Goal: Task Accomplishment & Management: Complete application form

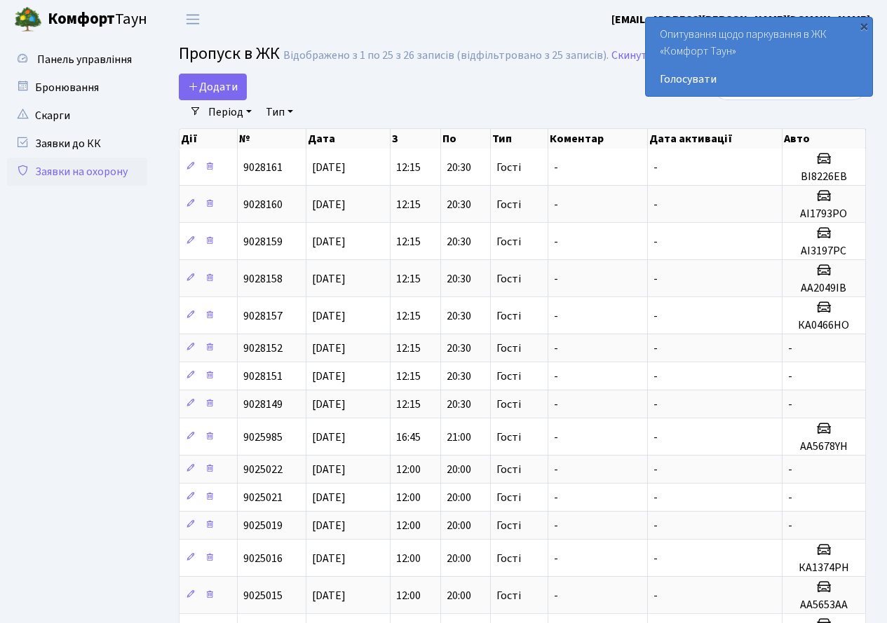
select select "25"
click at [222, 101] on link "Період" at bounding box center [230, 112] width 55 height 24
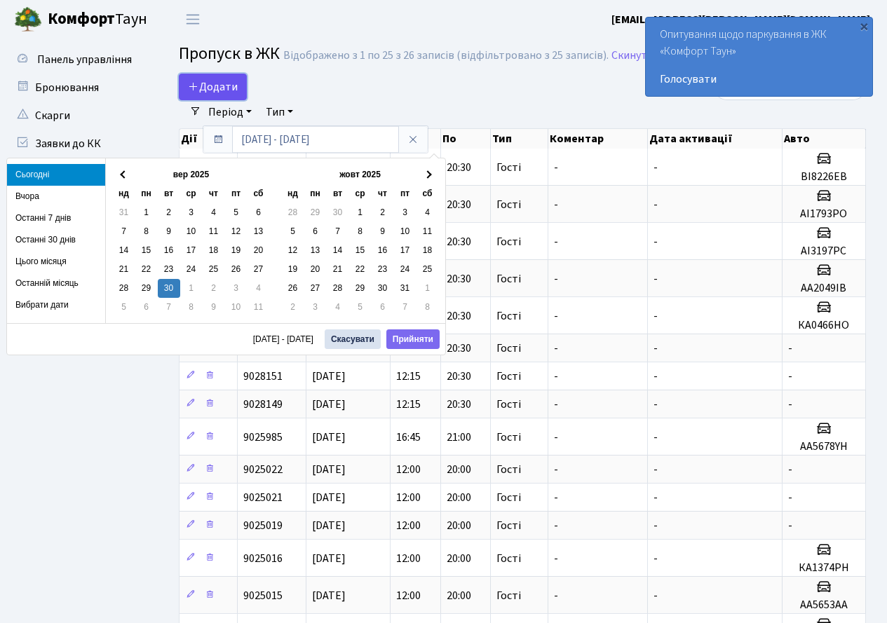
click at [222, 83] on span "Додати" at bounding box center [213, 86] width 50 height 15
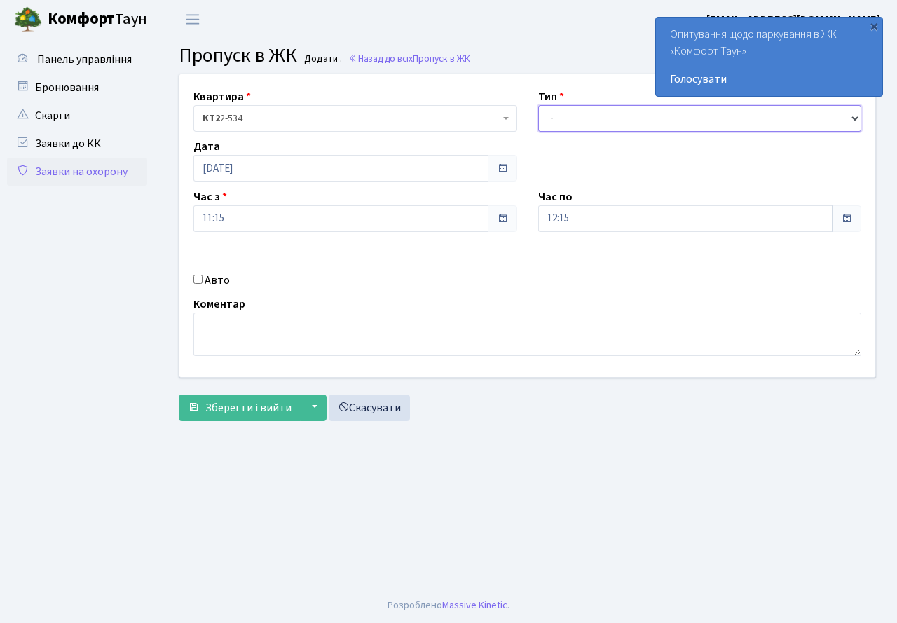
click at [618, 125] on select "- Доставка Таксі Гості Сервіс" at bounding box center [700, 118] width 324 height 27
select select "3"
click at [538, 105] on select "- Доставка Таксі Гості Сервіс" at bounding box center [700, 118] width 324 height 27
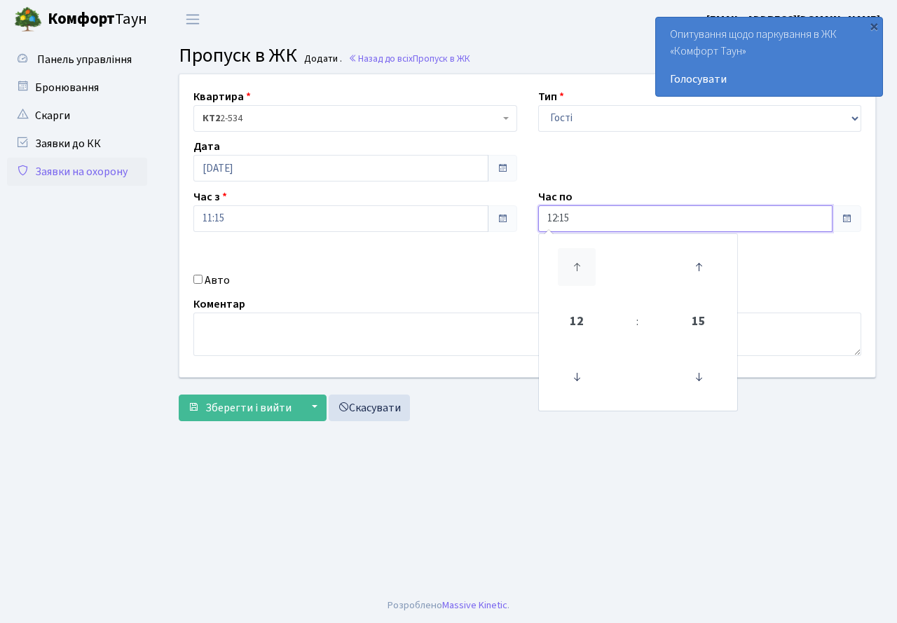
drag, startPoint x: 571, startPoint y: 214, endPoint x: 589, endPoint y: 261, distance: 50.8
click at [574, 221] on input "12:15" at bounding box center [685, 218] width 295 height 27
click at [575, 258] on icon at bounding box center [577, 267] width 38 height 38
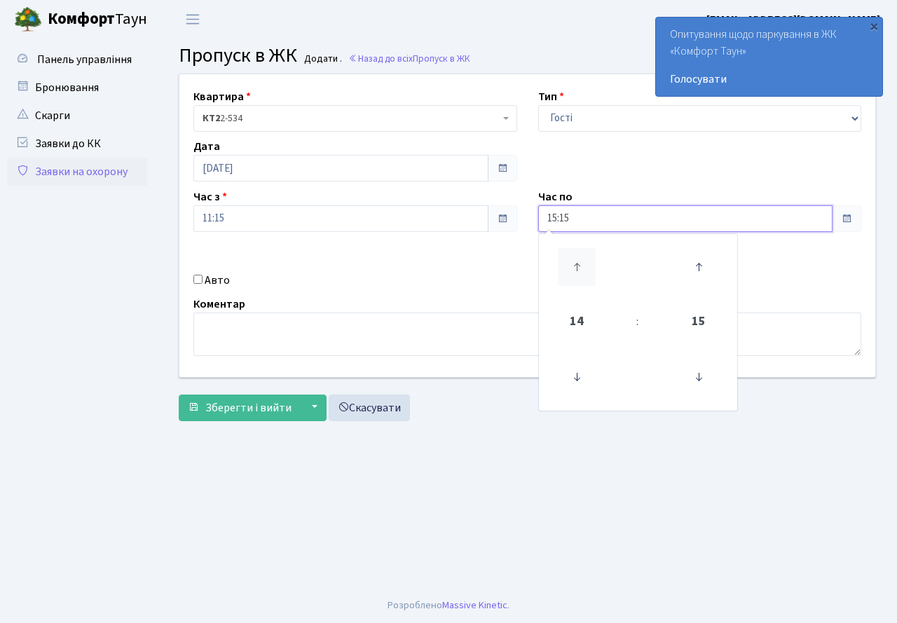
click at [575, 258] on icon at bounding box center [577, 267] width 38 height 38
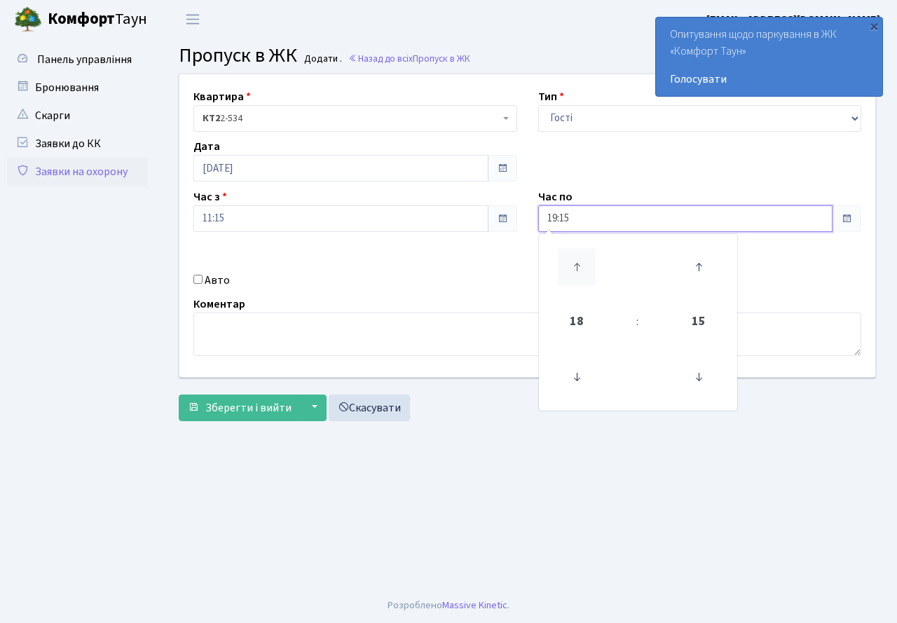
type input "20:15"
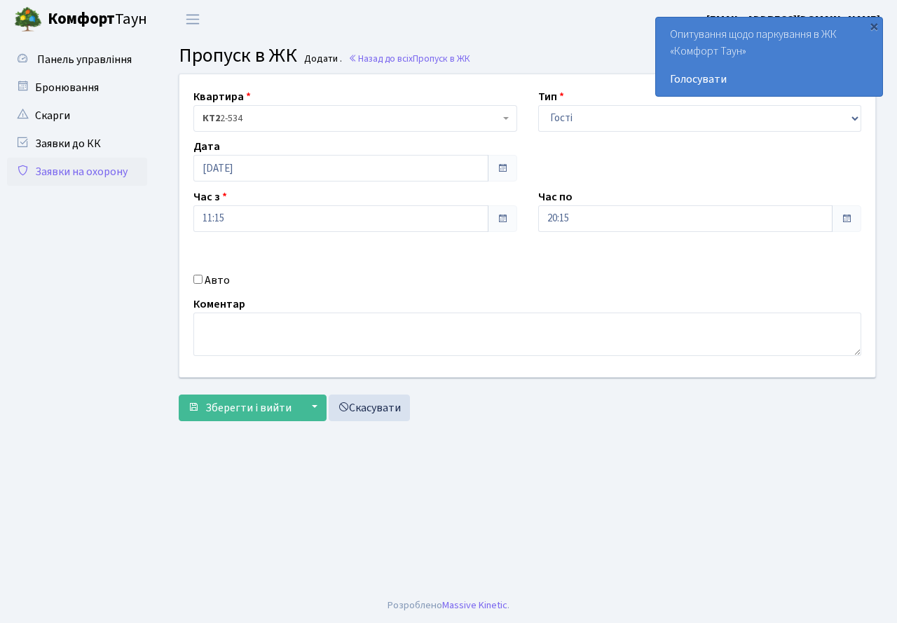
click at [426, 284] on div "Авто" at bounding box center [355, 280] width 345 height 17
click at [251, 404] on span "Зберегти і вийти" at bounding box center [248, 407] width 86 height 15
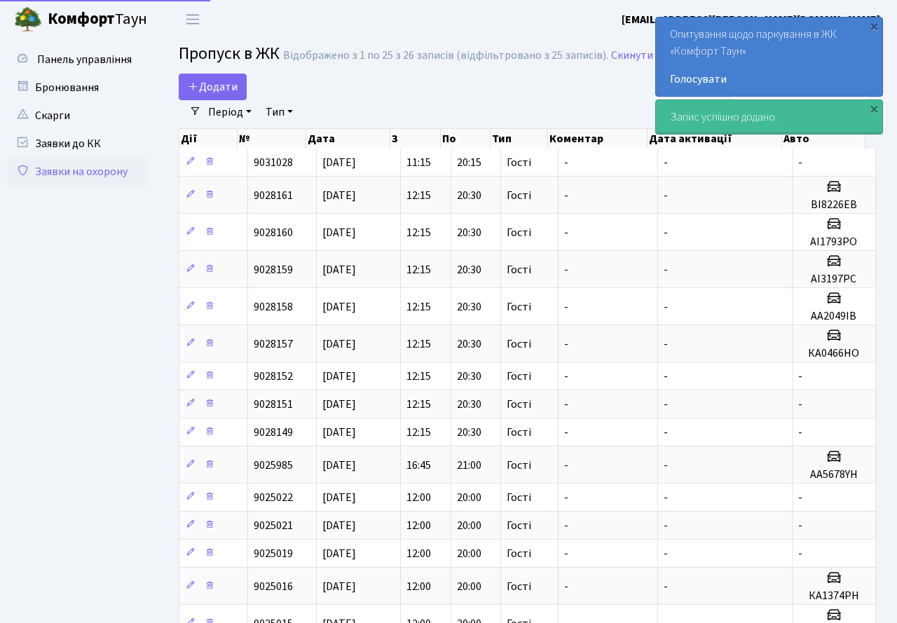
select select "25"
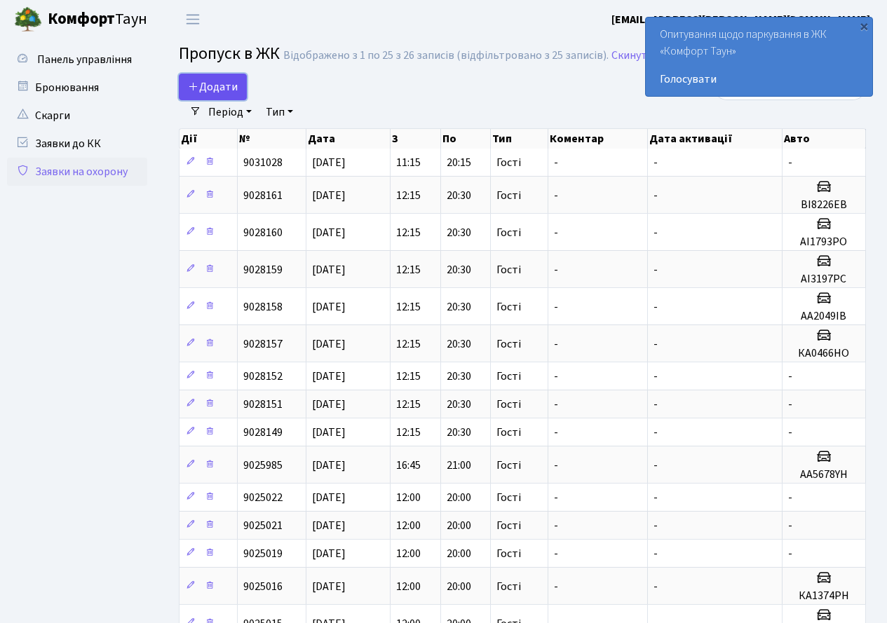
click at [223, 83] on span "Додати" at bounding box center [213, 86] width 50 height 15
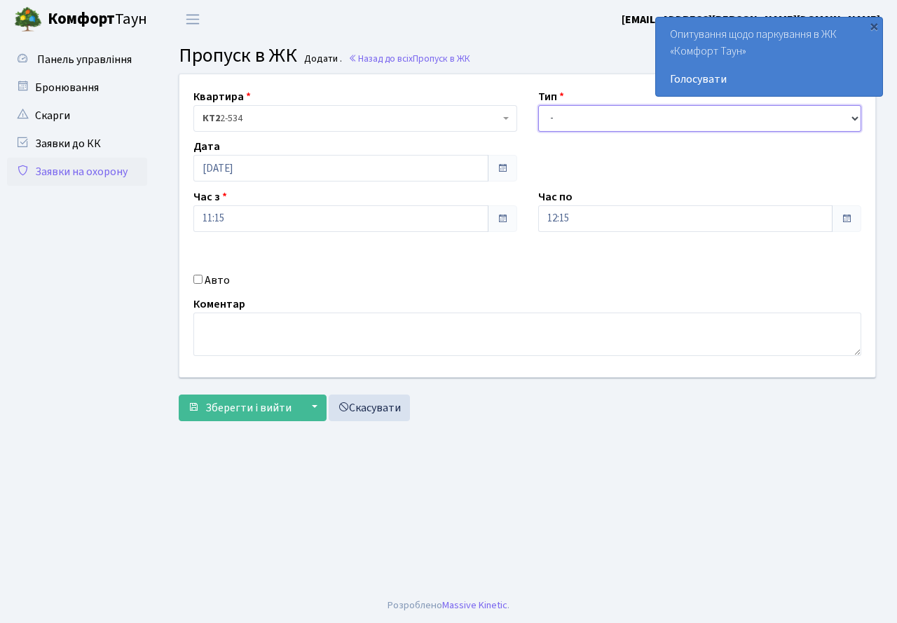
drag, startPoint x: 589, startPoint y: 117, endPoint x: 587, endPoint y: 128, distance: 11.6
click at [589, 117] on select "- Доставка Таксі Гості Сервіс" at bounding box center [700, 118] width 324 height 27
select select "3"
click at [538, 105] on select "- Доставка Таксі Гості Сервіс" at bounding box center [700, 118] width 324 height 27
click at [585, 225] on input "12:15" at bounding box center [685, 218] width 295 height 27
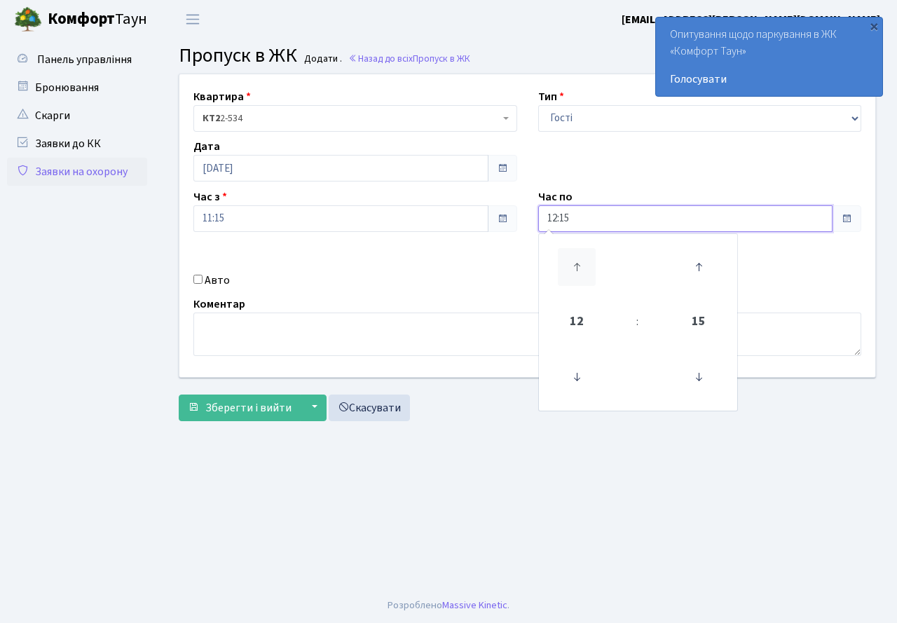
click at [580, 251] on icon at bounding box center [577, 267] width 38 height 38
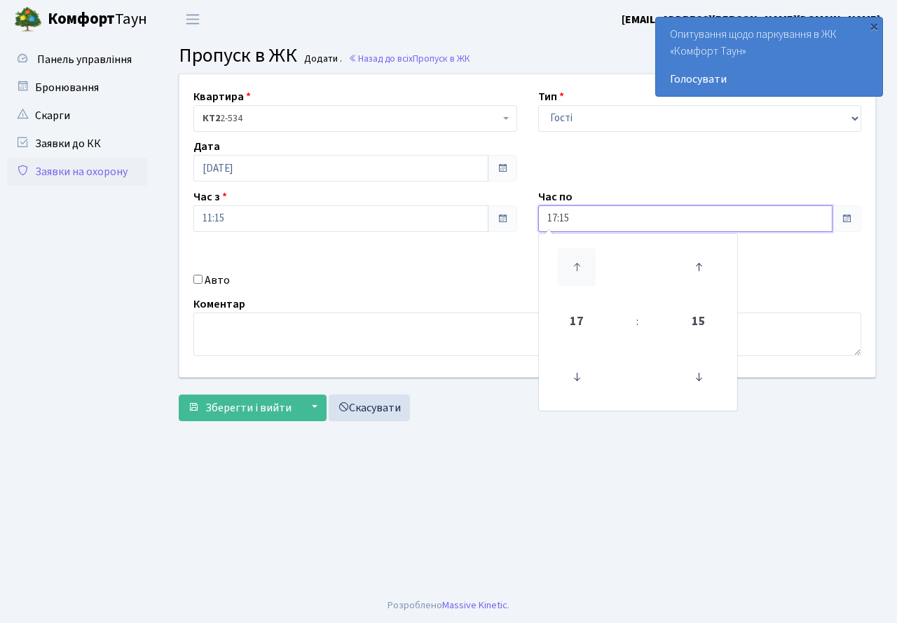
click at [580, 251] on icon at bounding box center [577, 267] width 38 height 38
type input "20:15"
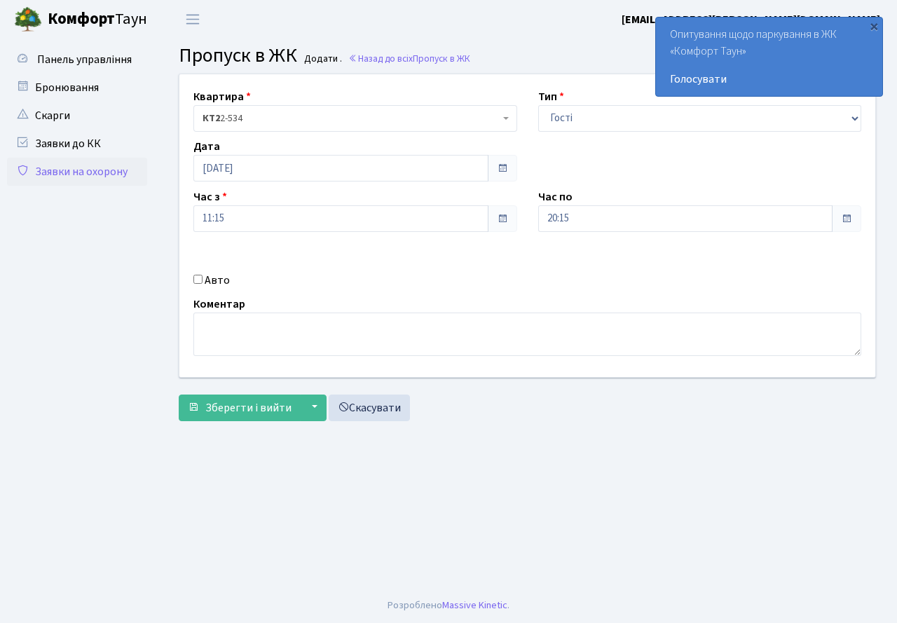
click at [457, 247] on div "Квартира <b>КТ2</b>&nbsp;&nbsp;&nbsp;2-534 КТ2 2-534 Тип - Доставка Таксі Гості…" at bounding box center [527, 225] width 717 height 303
click at [279, 414] on span "Зберегти і вийти" at bounding box center [248, 407] width 86 height 15
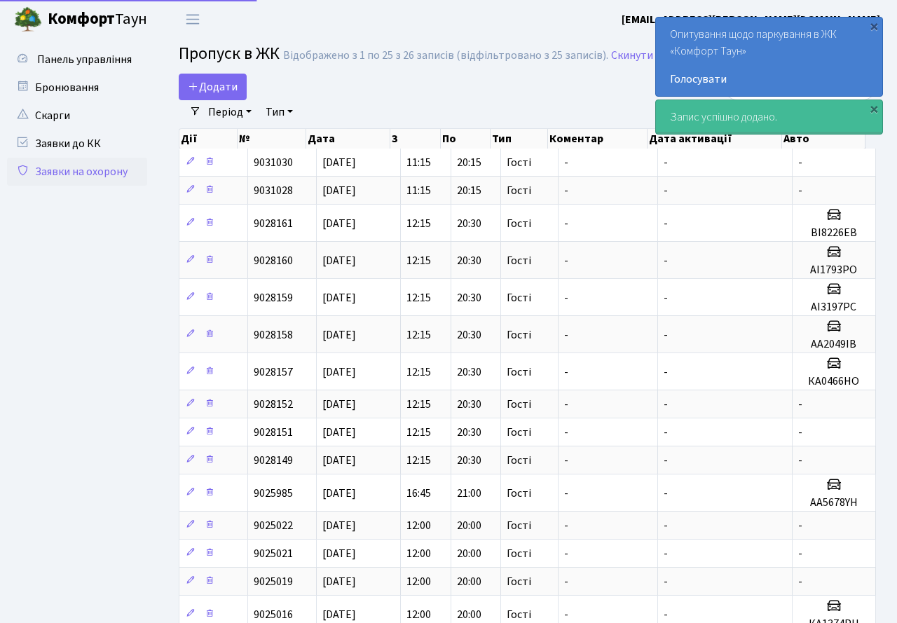
select select "25"
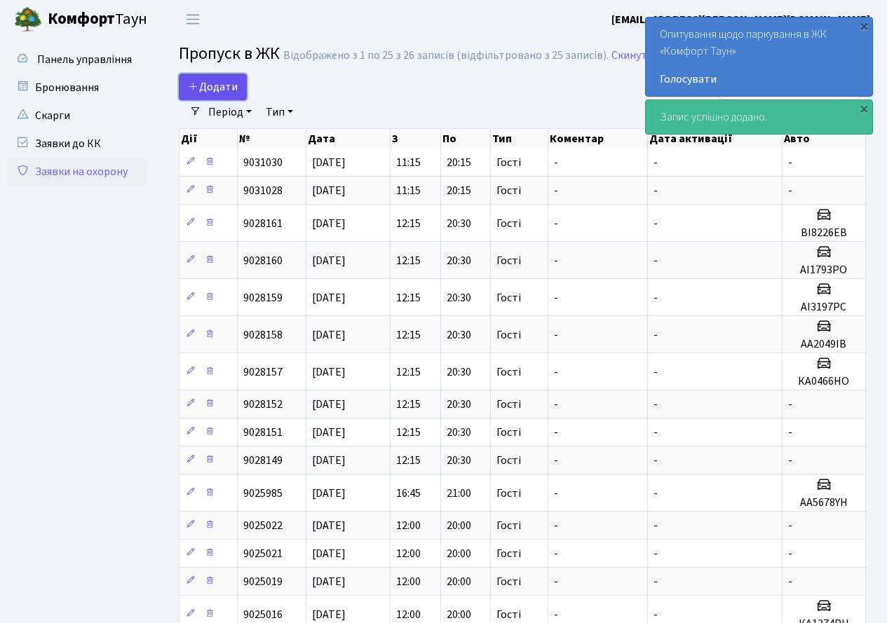
click at [215, 93] on span "Додати" at bounding box center [213, 86] width 50 height 15
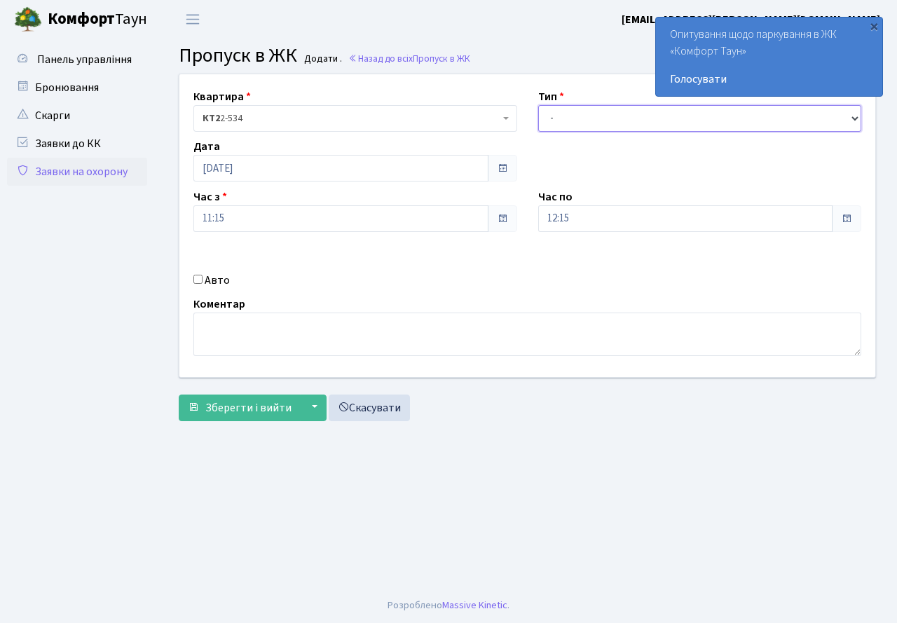
click at [566, 124] on select "- Доставка Таксі Гості Сервіс" at bounding box center [700, 118] width 324 height 27
select select "3"
click at [538, 105] on select "- Доставка Таксі Гості Сервіс" at bounding box center [700, 118] width 324 height 27
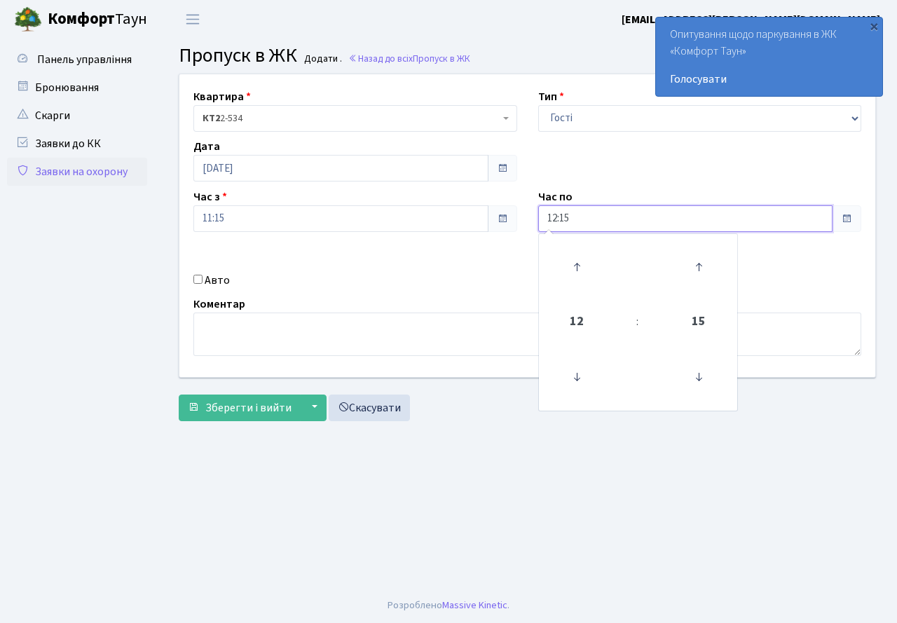
click at [594, 217] on input "12:15" at bounding box center [685, 218] width 295 height 27
click at [575, 266] on icon at bounding box center [577, 267] width 38 height 38
click at [575, 265] on icon at bounding box center [577, 267] width 38 height 38
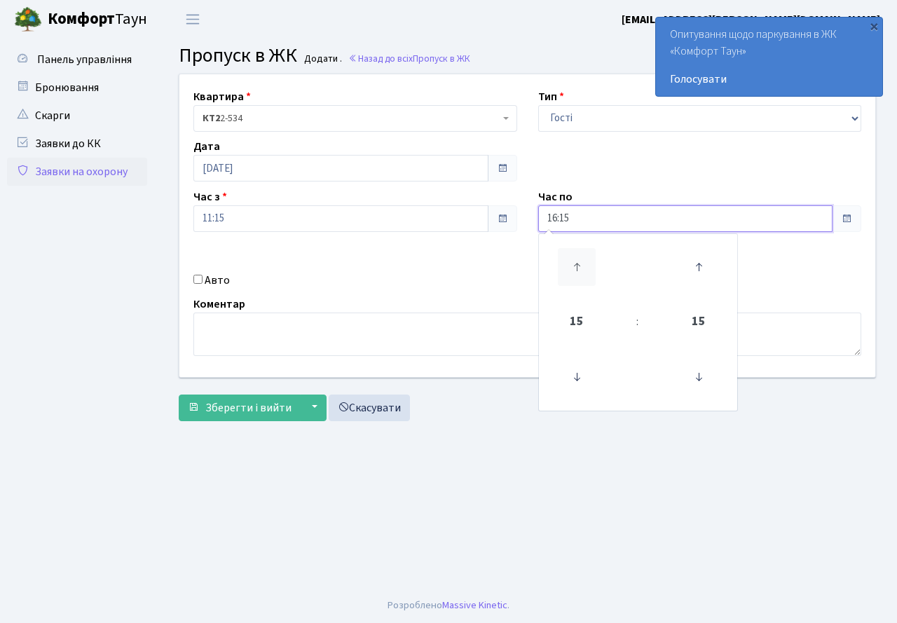
click at [575, 265] on icon at bounding box center [577, 267] width 38 height 38
type input "20:15"
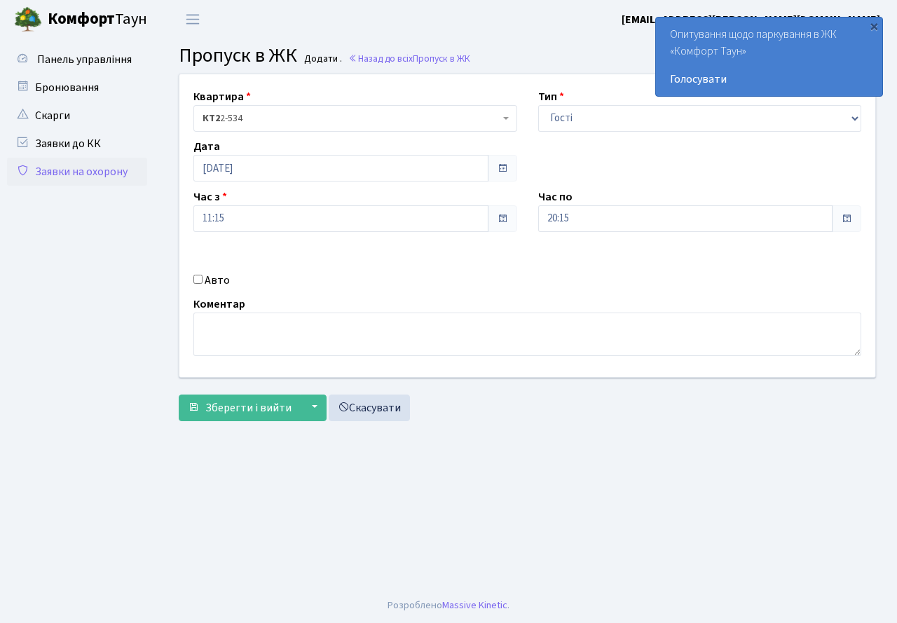
click at [459, 266] on div "Квартира <b>КТ2</b>&nbsp;&nbsp;&nbsp;2-534 КТ2 2-534 Тип - Доставка Таксі Гості…" at bounding box center [527, 225] width 717 height 303
click at [243, 403] on span "Зберегти і вийти" at bounding box center [248, 407] width 86 height 15
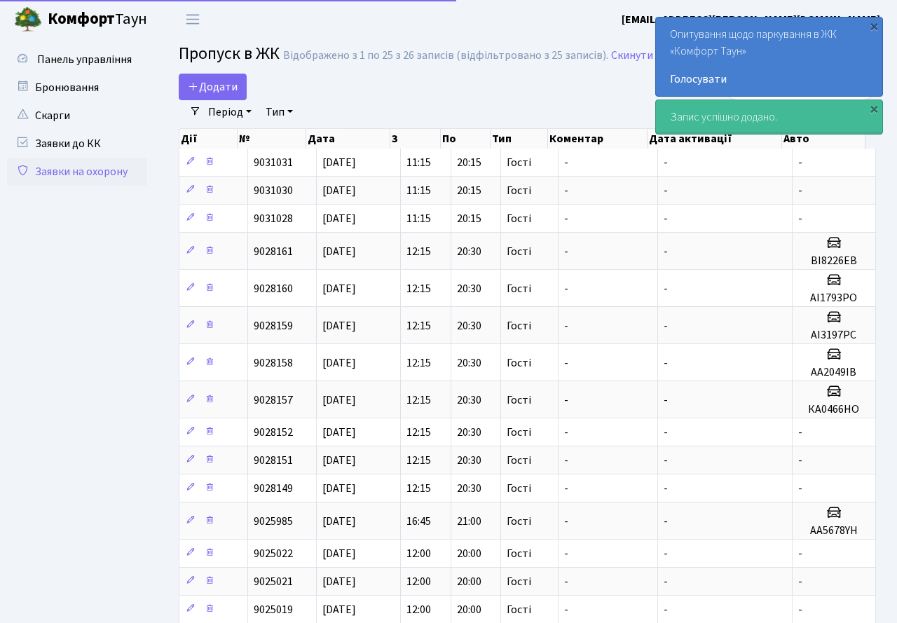
select select "25"
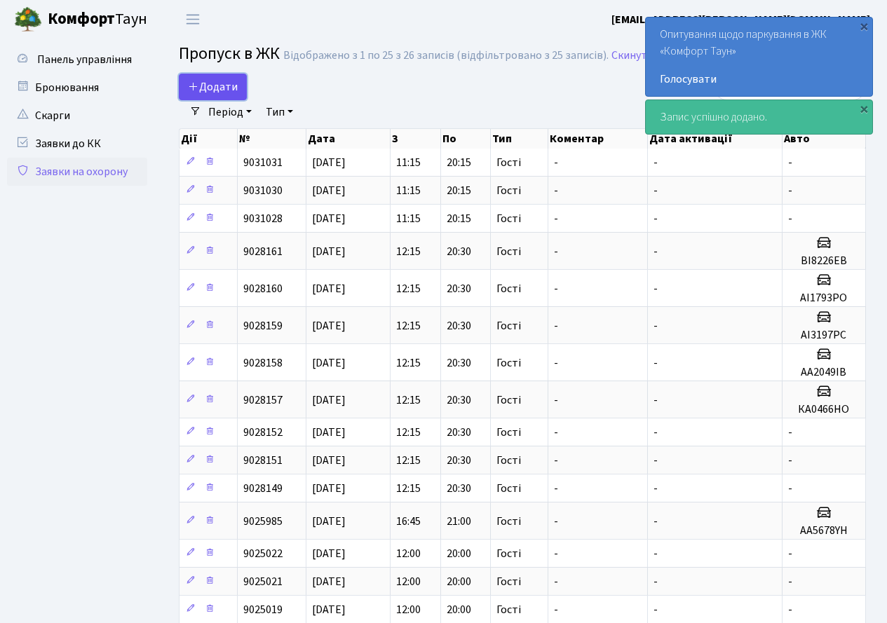
click at [203, 81] on span "Додати" at bounding box center [213, 86] width 50 height 15
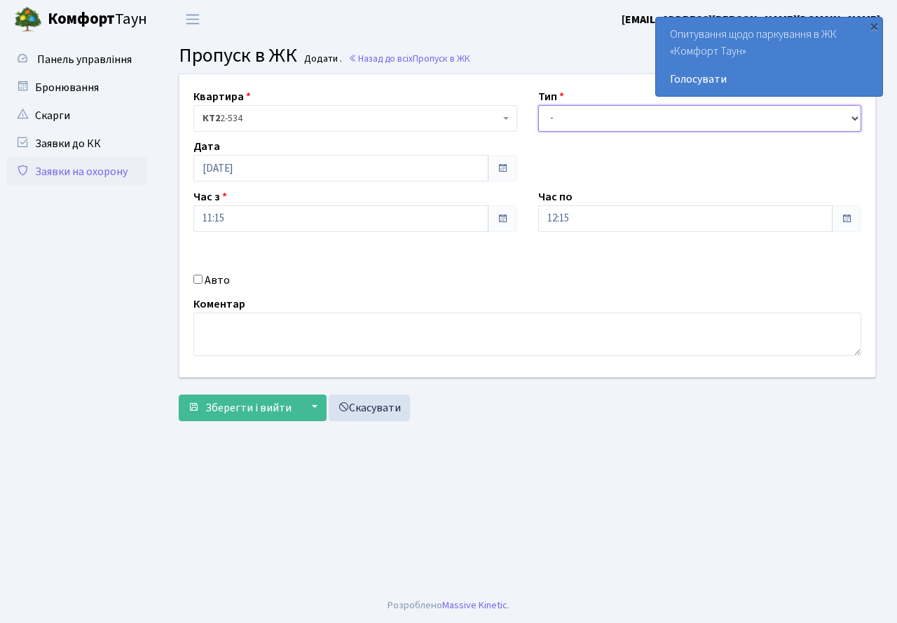
drag, startPoint x: 551, startPoint y: 123, endPoint x: 564, endPoint y: 141, distance: 22.2
click at [564, 141] on div "Квартира <b>КТ2</b>&nbsp;&nbsp;&nbsp;2-534 КТ2 2-534 Тип - Доставка Таксі Гості…" at bounding box center [527, 225] width 717 height 303
select select "3"
click at [538, 105] on select "- Доставка Таксі Гості Сервіс" at bounding box center [700, 118] width 324 height 27
click at [620, 230] on input "12:15" at bounding box center [685, 218] width 295 height 27
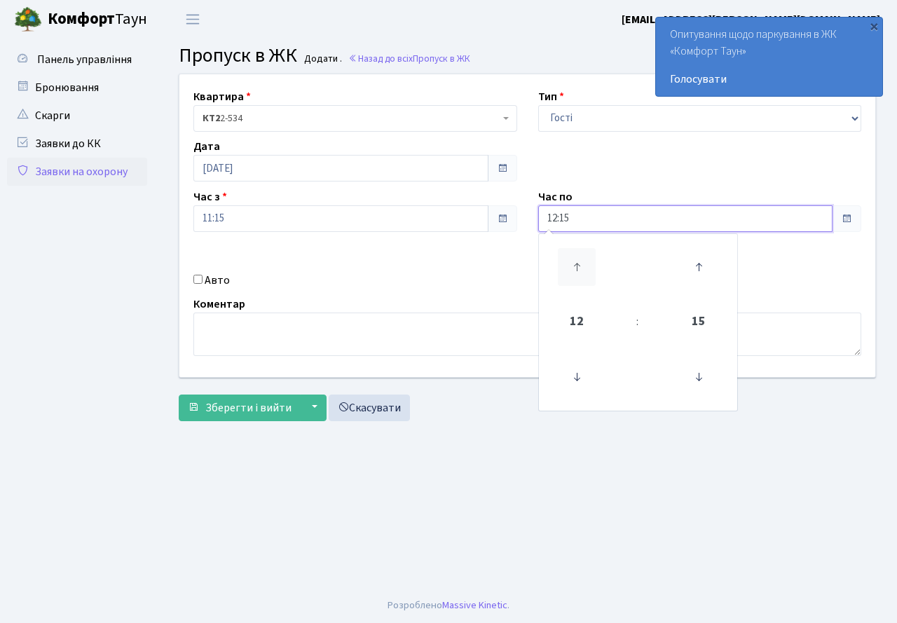
click at [580, 264] on icon at bounding box center [577, 267] width 38 height 38
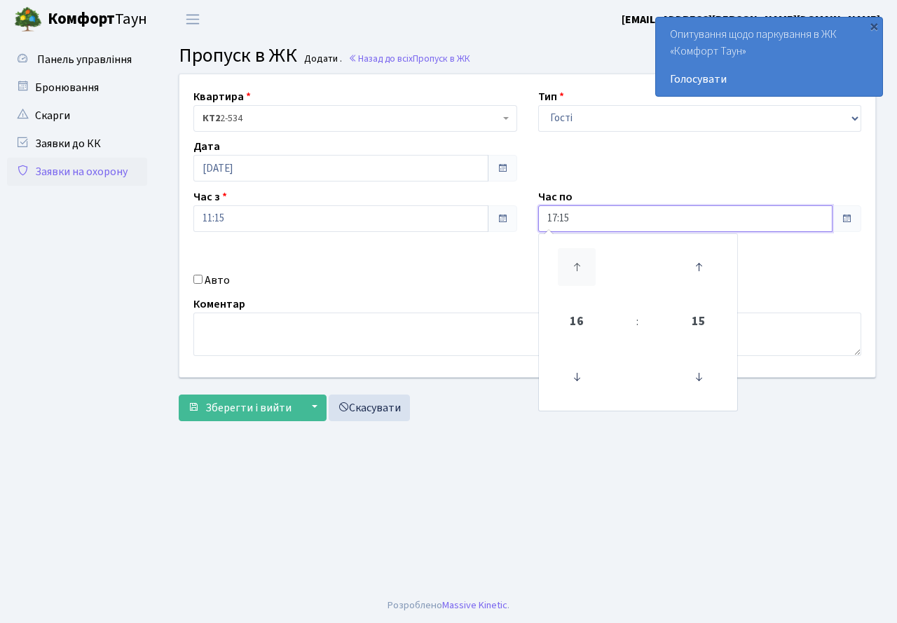
click at [580, 264] on icon at bounding box center [577, 267] width 38 height 38
type input "20:15"
click at [424, 296] on div "Коментар" at bounding box center [527, 326] width 689 height 60
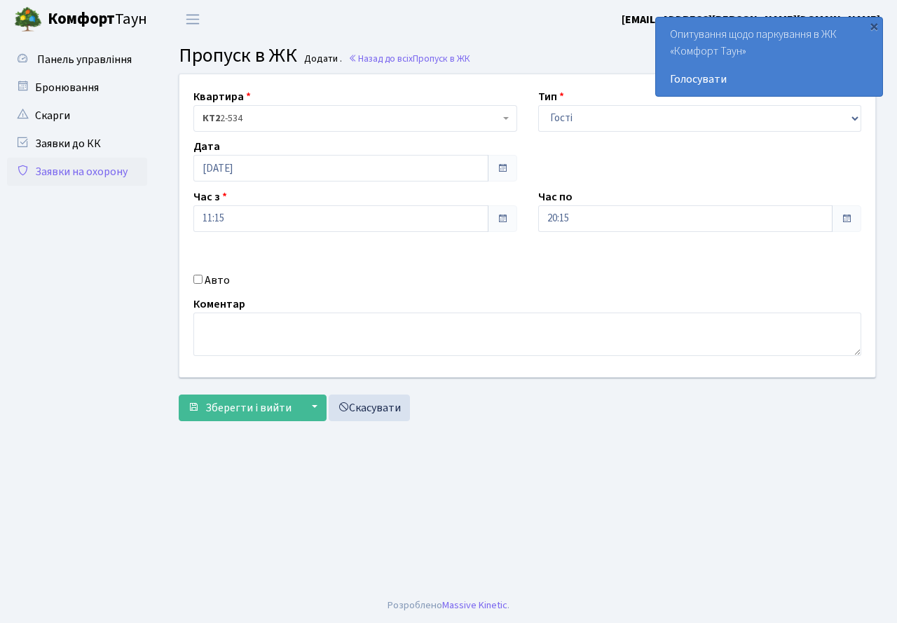
click at [197, 278] on input "Авто" at bounding box center [197, 279] width 9 height 9
checkbox input "true"
type input "КА3279СС"
click at [271, 404] on span "Зберегти і вийти" at bounding box center [248, 407] width 86 height 15
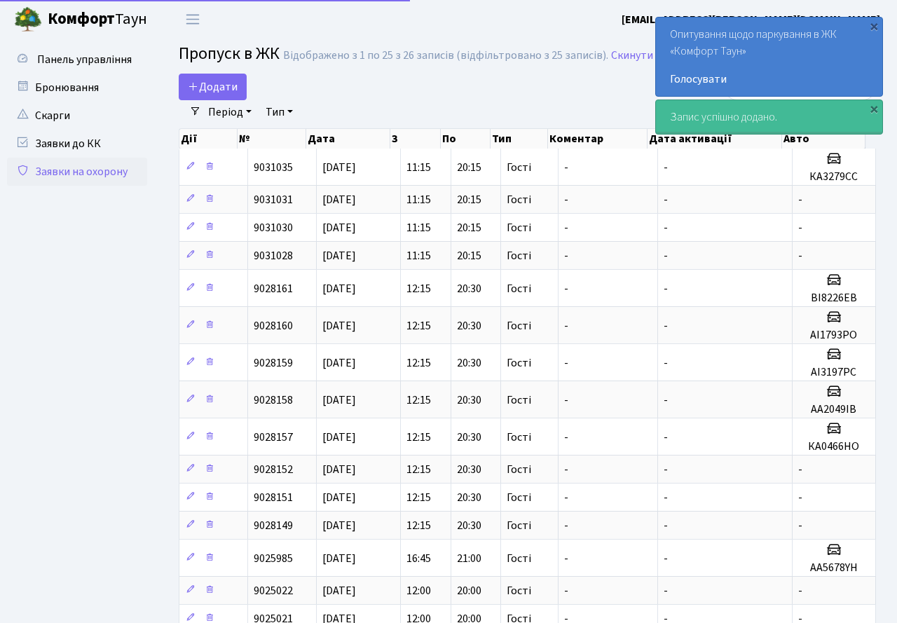
select select "25"
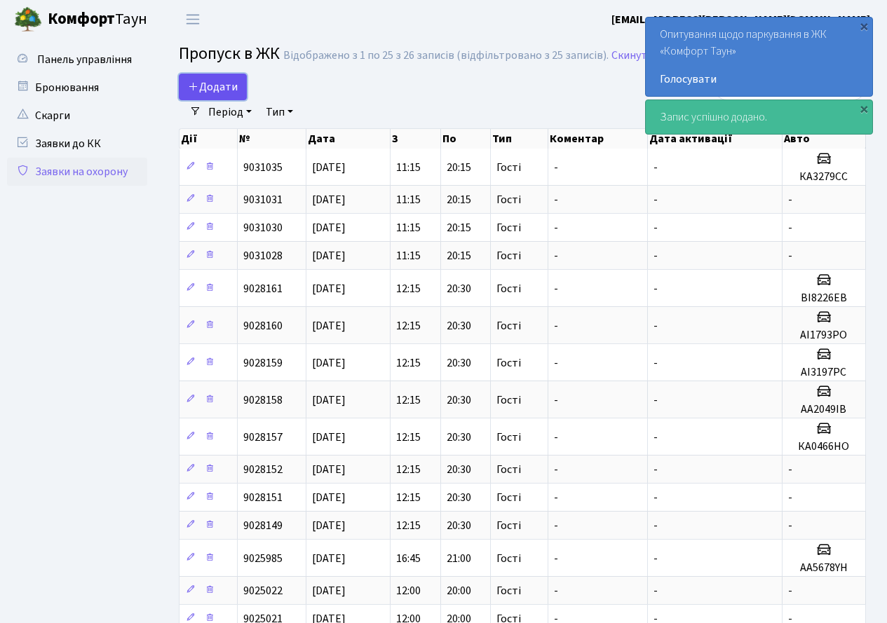
click at [215, 85] on span "Додати" at bounding box center [213, 86] width 50 height 15
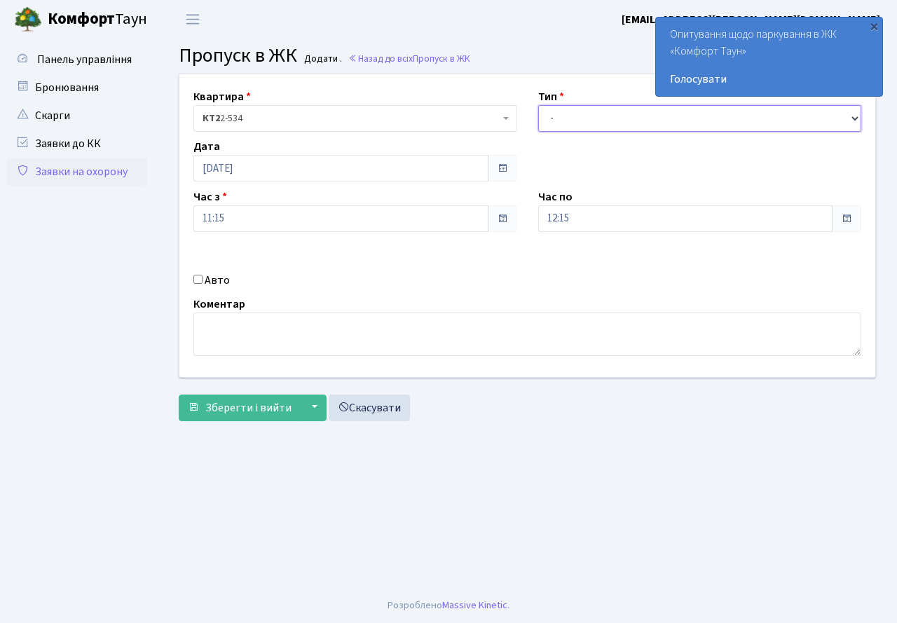
click at [575, 130] on select "- Доставка Таксі Гості Сервіс" at bounding box center [700, 118] width 324 height 27
select select "3"
click at [538, 105] on select "- Доставка Таксі Гості Сервіс" at bounding box center [700, 118] width 324 height 27
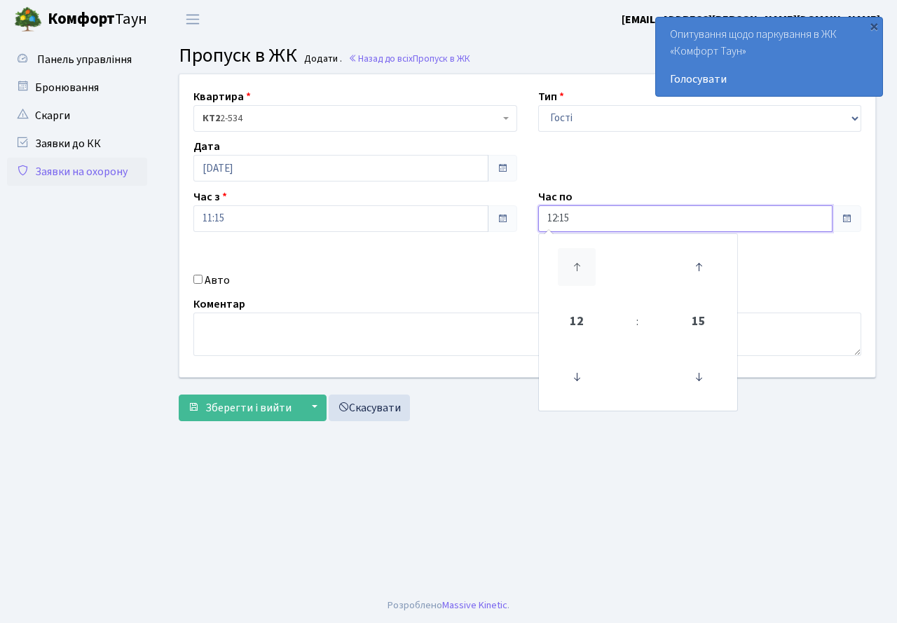
drag, startPoint x: 587, startPoint y: 209, endPoint x: 571, endPoint y: 254, distance: 47.7
click at [585, 217] on input "12:15" at bounding box center [685, 218] width 295 height 27
click at [571, 254] on icon at bounding box center [577, 267] width 38 height 38
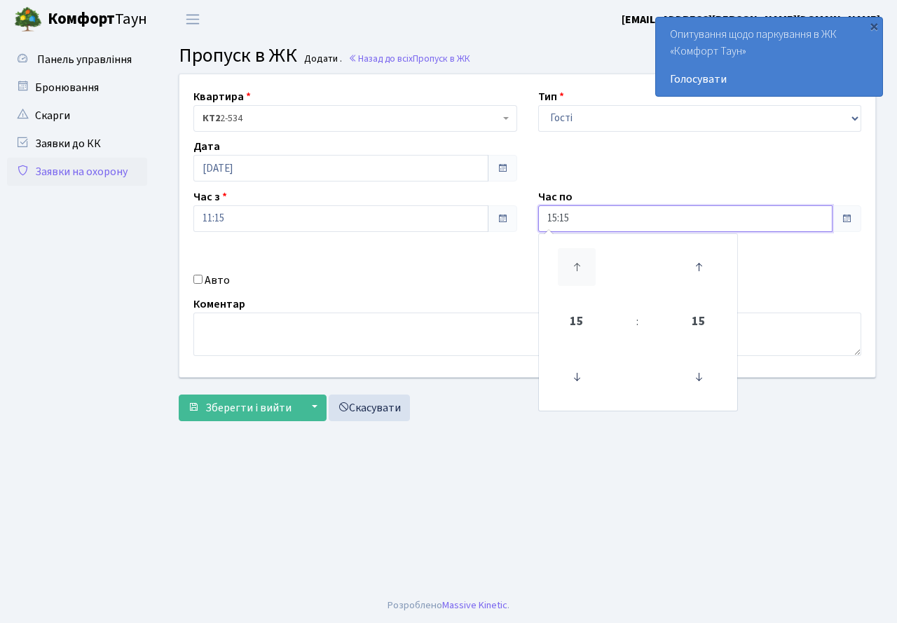
click at [571, 254] on icon at bounding box center [577, 267] width 38 height 38
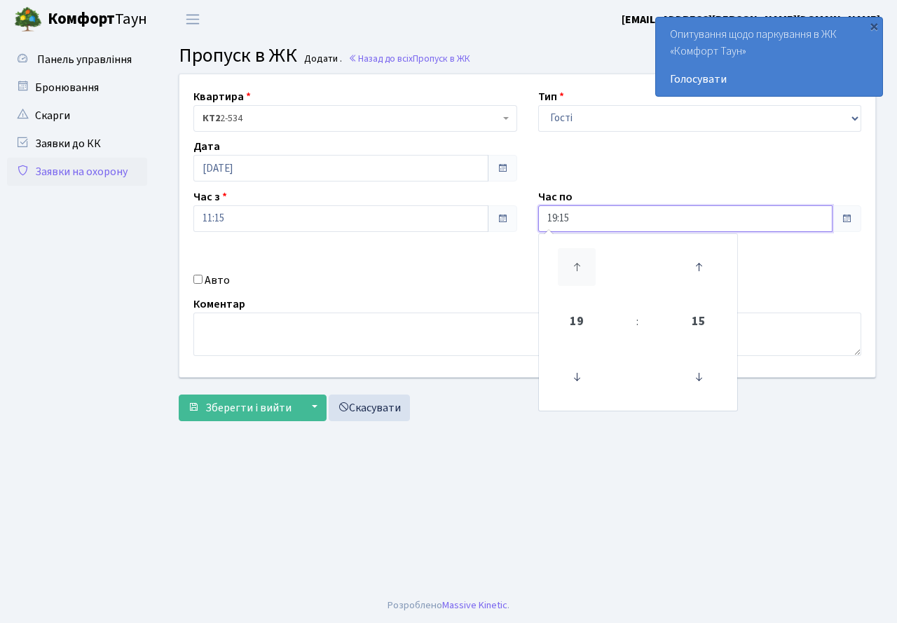
type input "20:15"
click at [396, 300] on div "Коментар" at bounding box center [527, 326] width 689 height 60
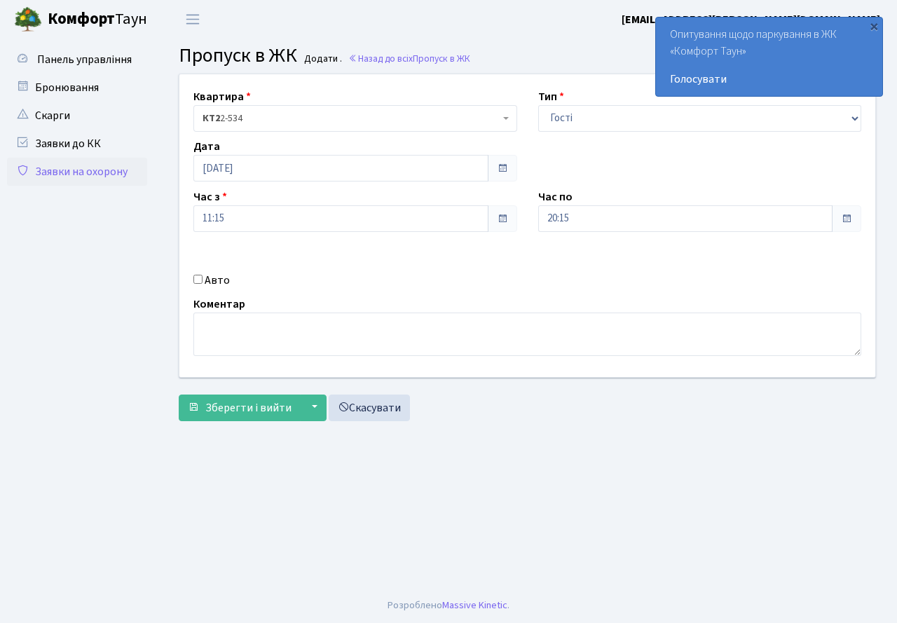
click at [200, 279] on input "Авто" at bounding box center [197, 279] width 9 height 9
checkbox input "true"
type input "АА5201ВВ"
click at [242, 397] on button "Зберегти і вийти" at bounding box center [240, 408] width 122 height 27
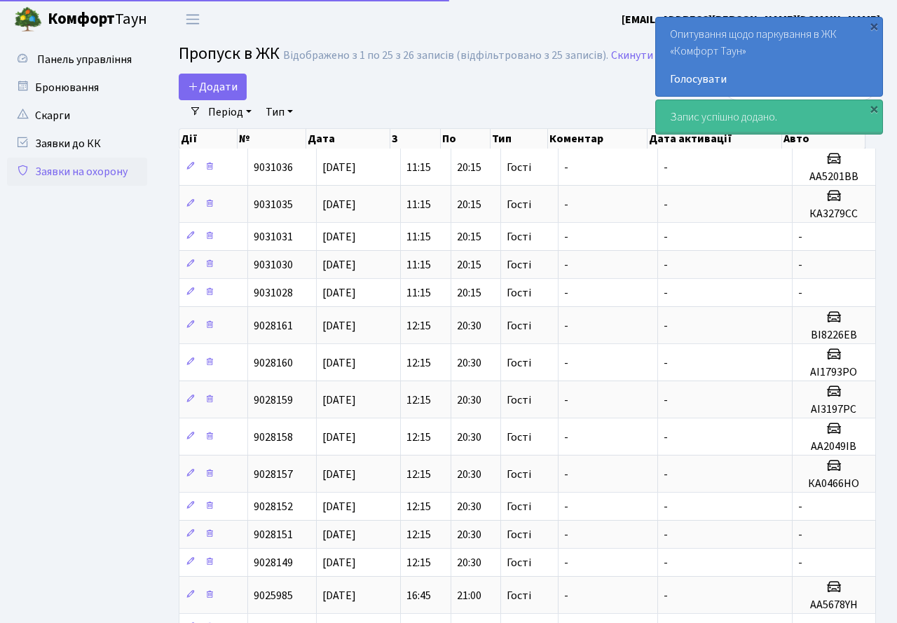
select select "25"
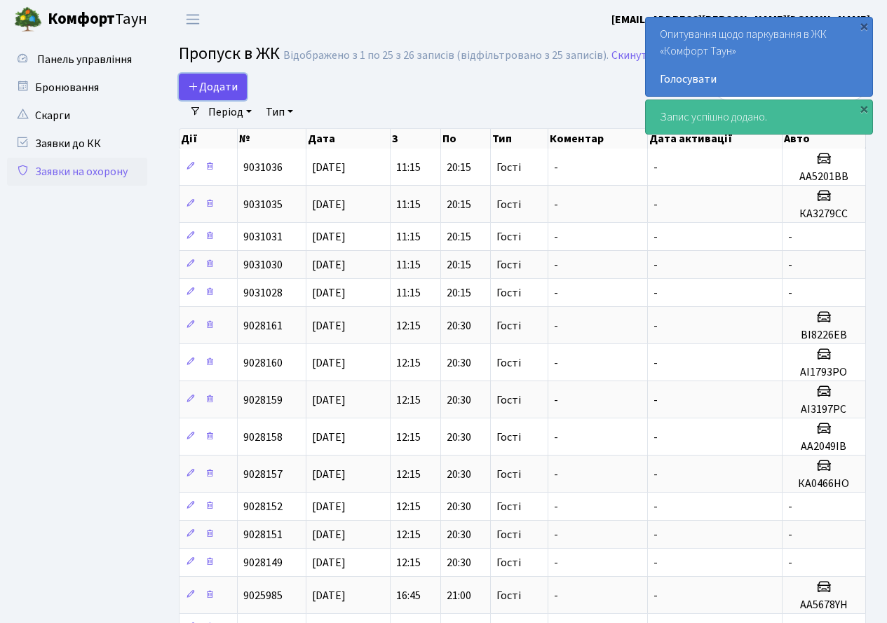
click at [215, 88] on span "Додати" at bounding box center [213, 86] width 50 height 15
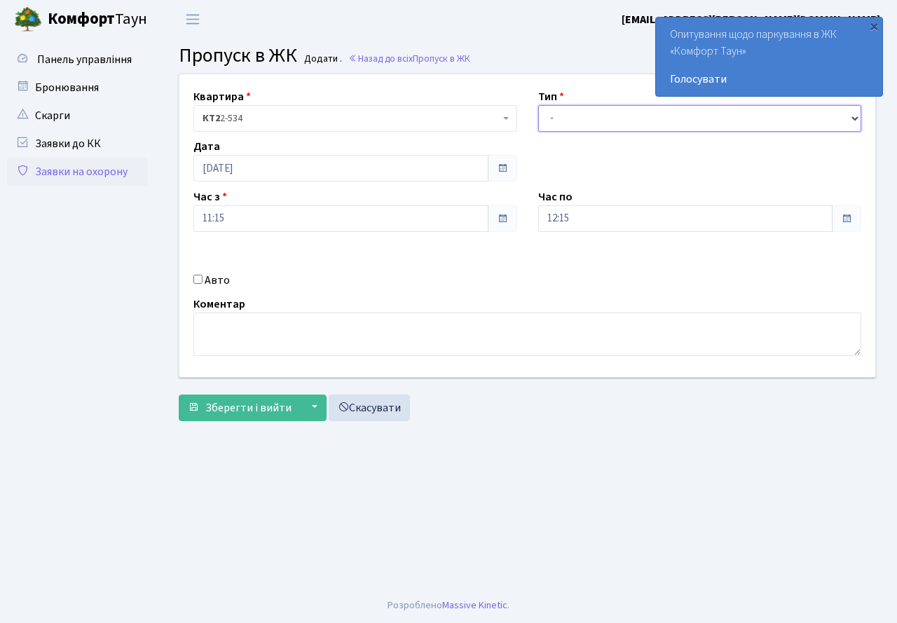
click at [561, 126] on select "- Доставка Таксі Гості Сервіс" at bounding box center [700, 118] width 324 height 27
select select "3"
click at [538, 105] on select "- Доставка Таксі Гості Сервіс" at bounding box center [700, 118] width 324 height 27
drag, startPoint x: 591, startPoint y: 217, endPoint x: 588, endPoint y: 226, distance: 9.5
click at [590, 222] on input "12:15" at bounding box center [685, 218] width 295 height 27
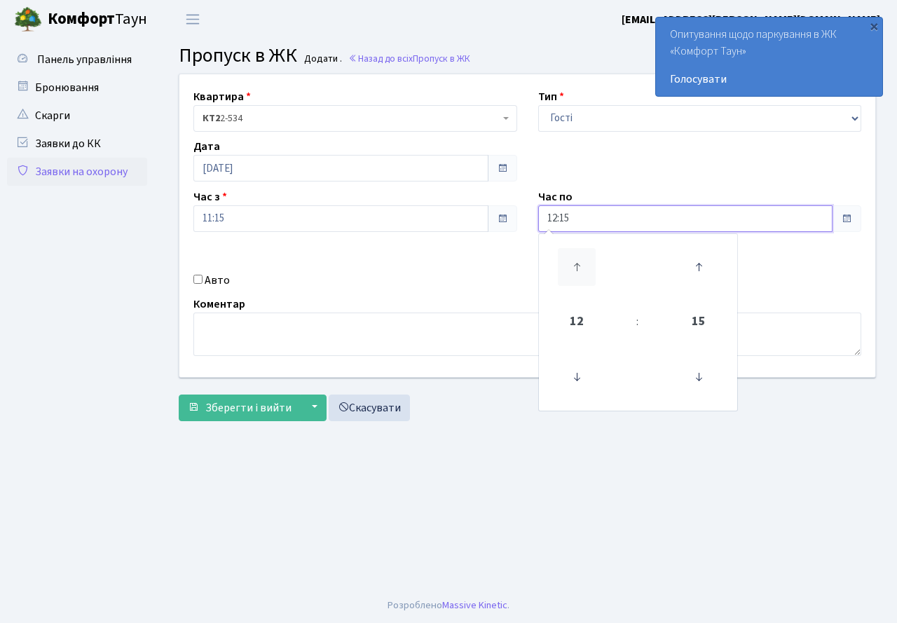
click at [578, 261] on icon at bounding box center [577, 267] width 38 height 38
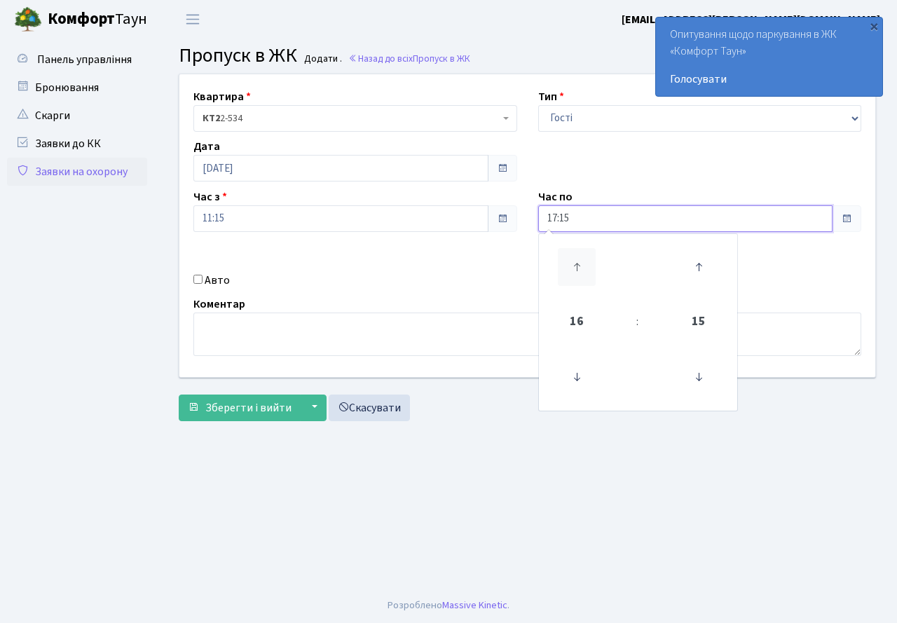
click at [578, 261] on icon at bounding box center [577, 267] width 38 height 38
type input "20:15"
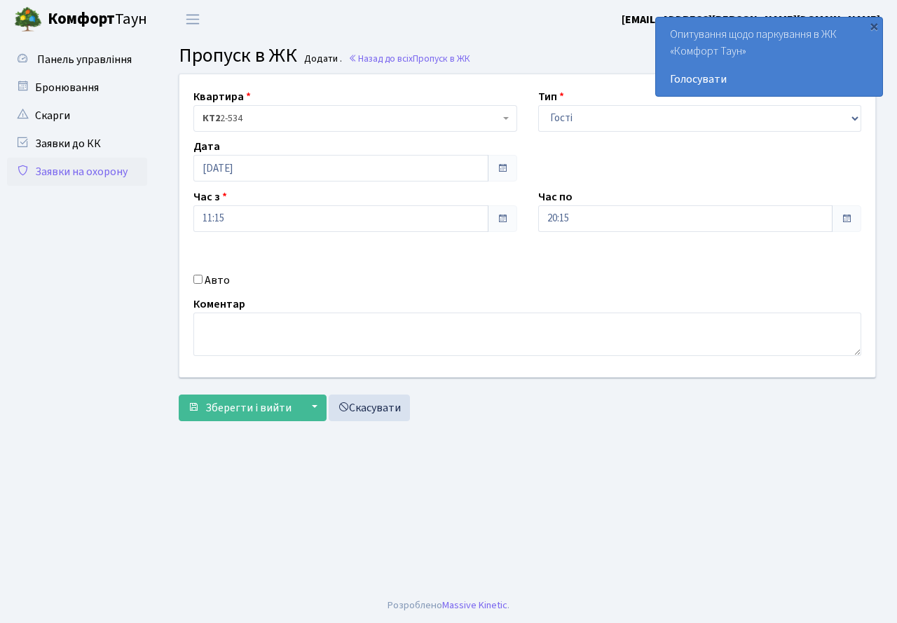
click at [434, 291] on div "Квартира <b>КТ2</b>&nbsp;&nbsp;&nbsp;2-534 КТ2 2-534 Тип - Доставка Таксі Гості…" at bounding box center [527, 225] width 717 height 303
click at [200, 280] on input "Авто" at bounding box center [197, 279] width 9 height 9
checkbox input "true"
type input "АА5653АА"
click at [243, 405] on span "Зберегти і вийти" at bounding box center [248, 407] width 86 height 15
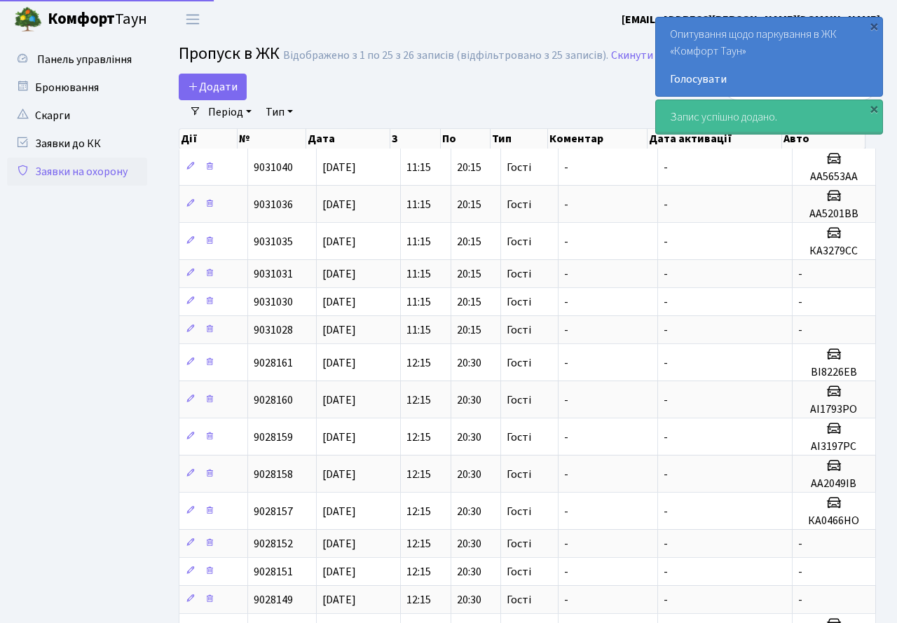
select select "25"
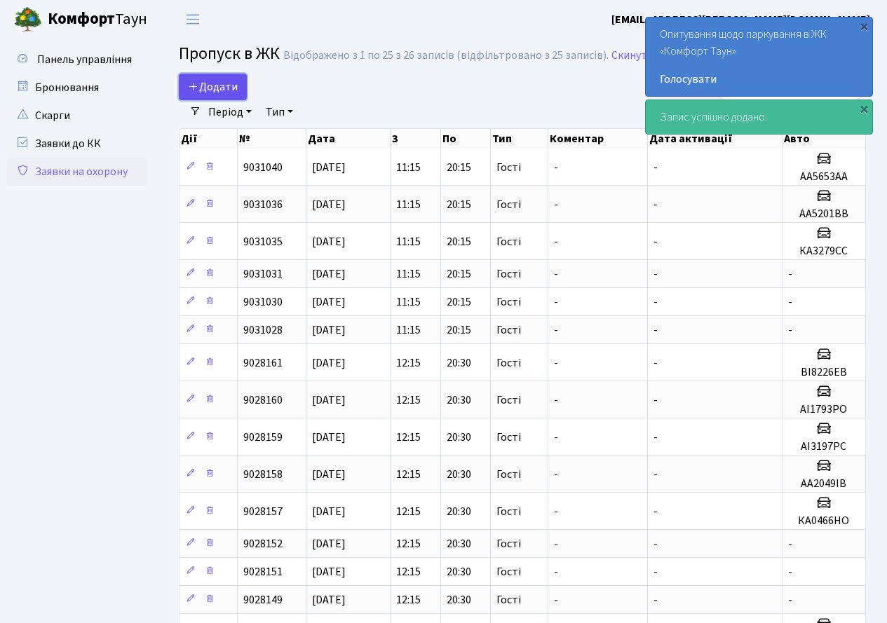
click at [221, 83] on span "Додати" at bounding box center [213, 86] width 50 height 15
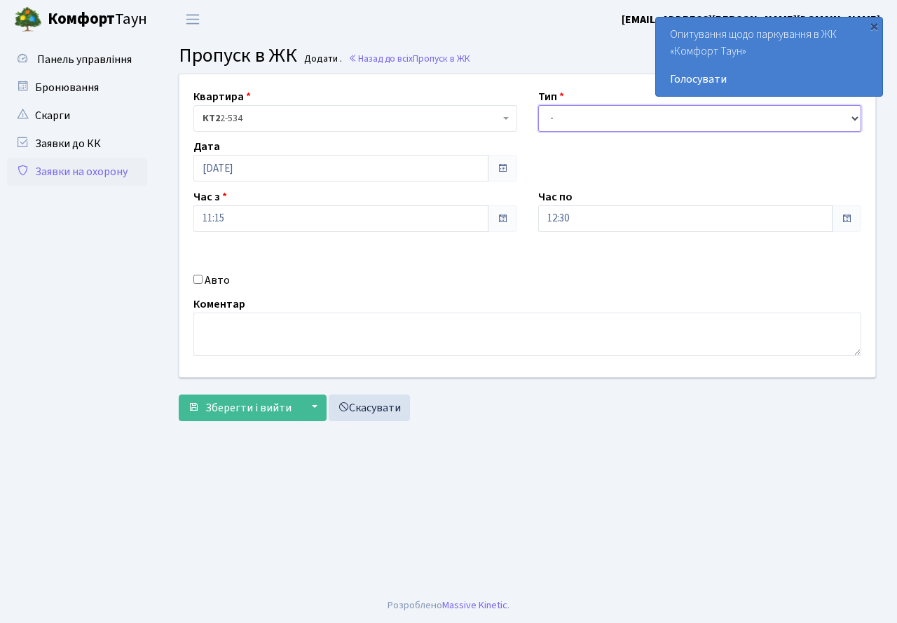
click at [600, 115] on select "- Доставка Таксі Гості Сервіс" at bounding box center [700, 118] width 324 height 27
select select "3"
click at [538, 105] on select "- Доставка Таксі Гості Сервіс" at bounding box center [700, 118] width 324 height 27
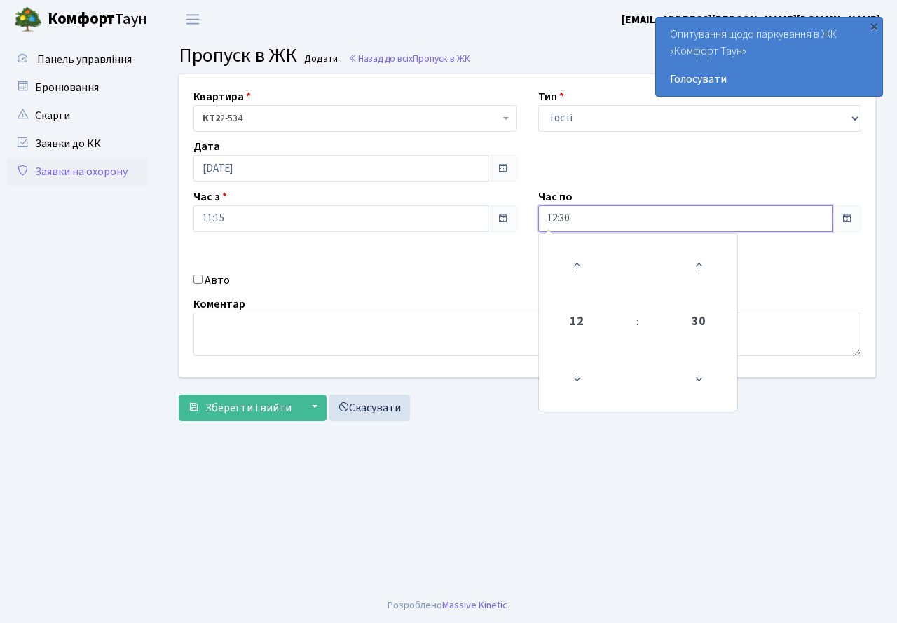
click at [592, 220] on input "12:30" at bounding box center [685, 218] width 295 height 27
click at [577, 258] on icon at bounding box center [577, 267] width 38 height 38
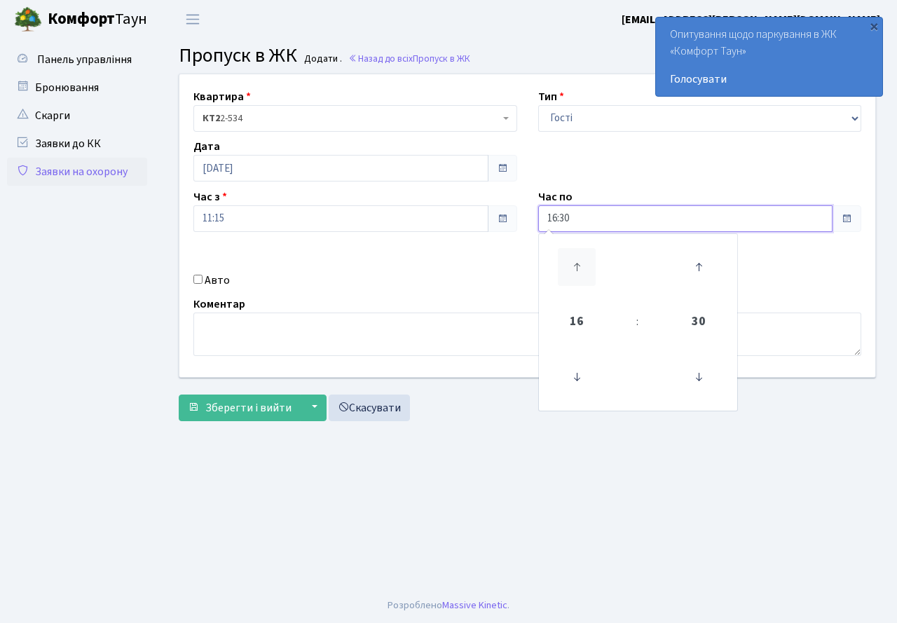
click at [577, 258] on icon at bounding box center [577, 267] width 38 height 38
type input "20:30"
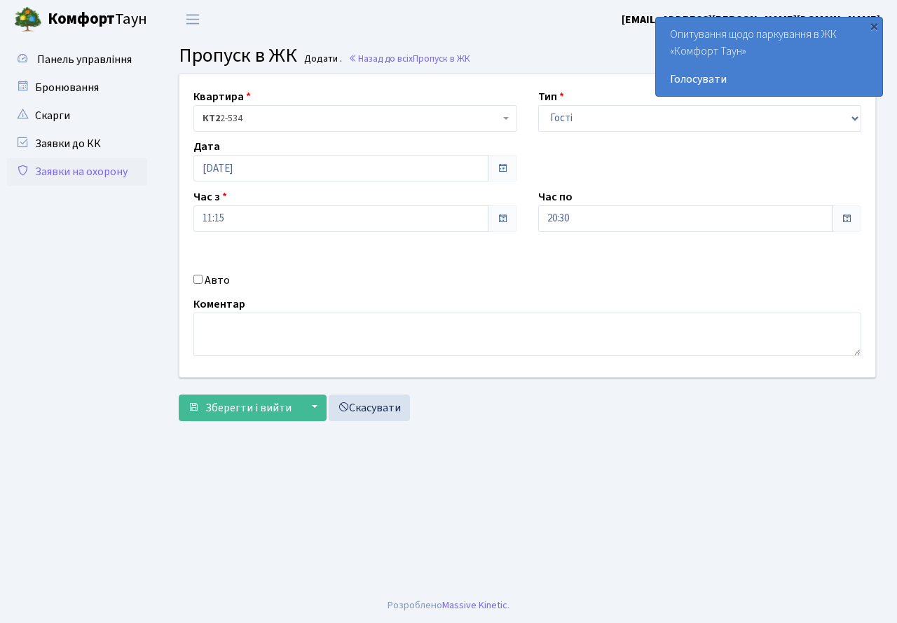
drag, startPoint x: 414, startPoint y: 264, endPoint x: 229, endPoint y: 289, distance: 186.1
click at [373, 277] on div "Квартира <b>КТ2</b>&nbsp;&nbsp;&nbsp;2-534 КТ2 2-534 Тип - Доставка Таксі Гості…" at bounding box center [527, 225] width 717 height 303
click at [203, 280] on div "Авто" at bounding box center [355, 280] width 345 height 17
click at [198, 279] on input "Авто" at bounding box center [197, 279] width 9 height 9
checkbox input "true"
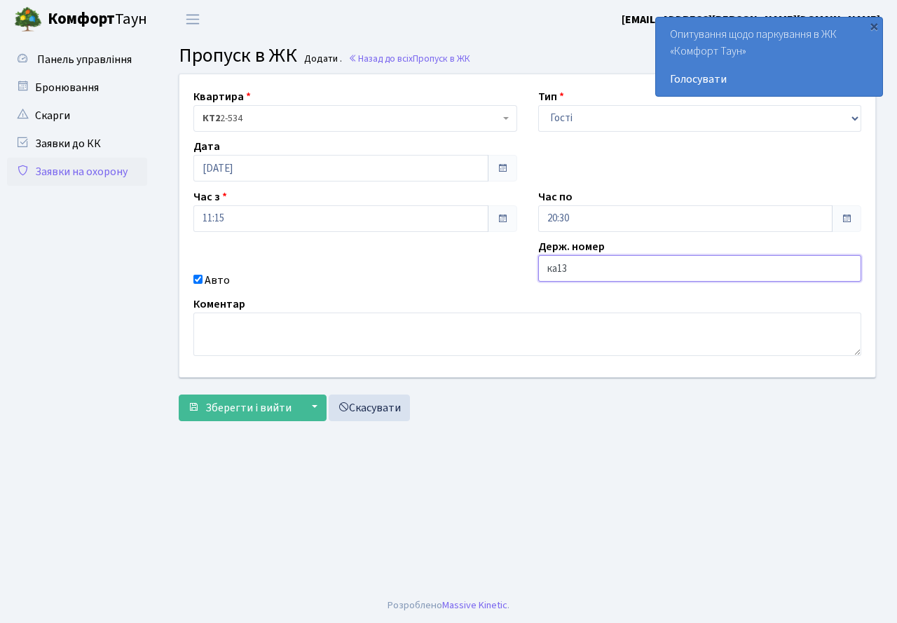
type input "КА1374РН"
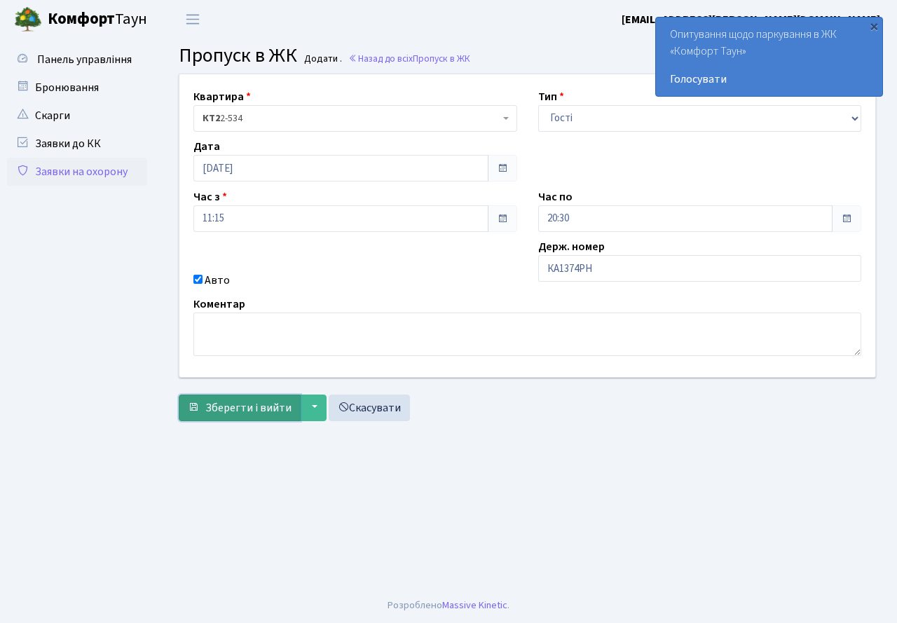
click at [238, 411] on span "Зберегти і вийти" at bounding box center [248, 407] width 86 height 15
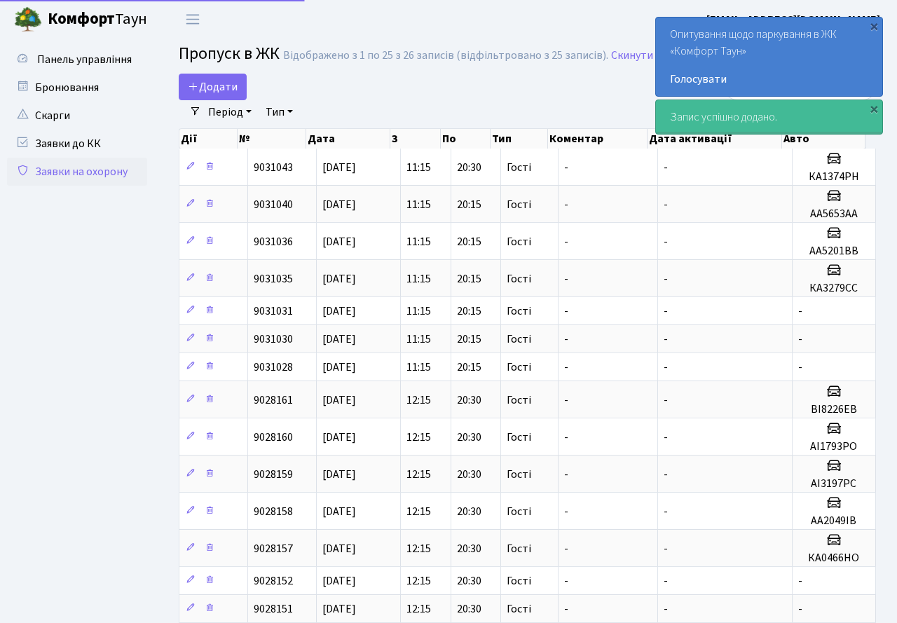
select select "25"
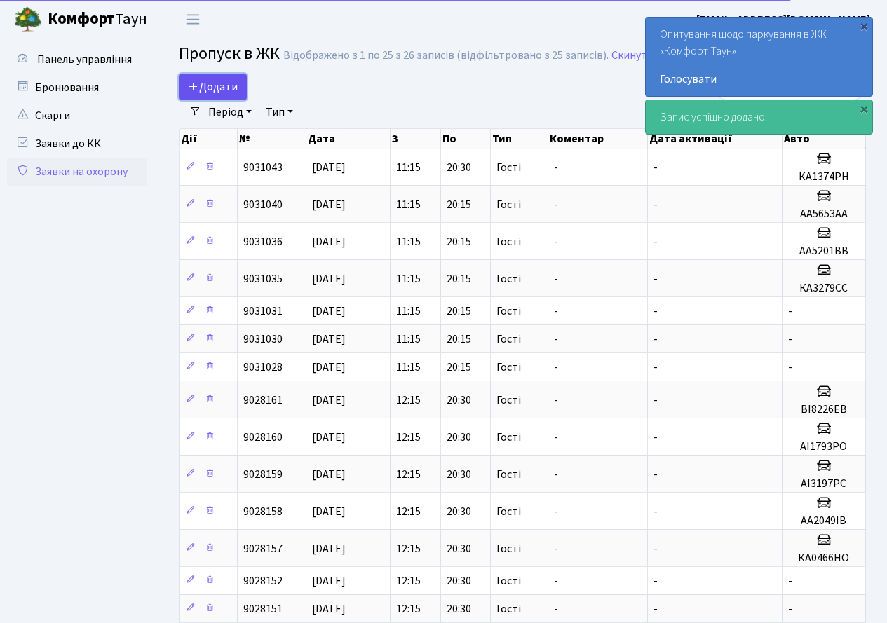
click at [216, 81] on span "Додати" at bounding box center [213, 86] width 50 height 15
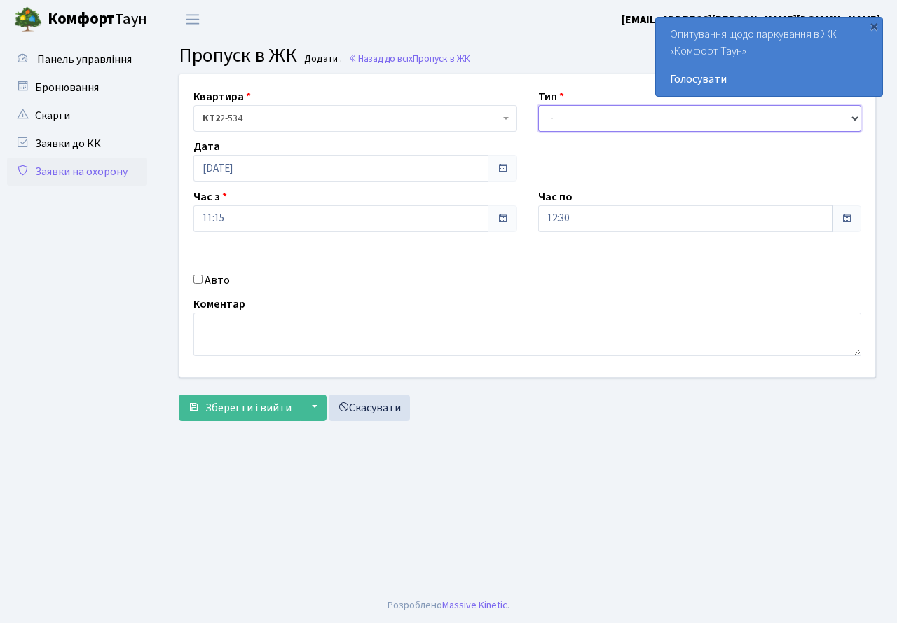
drag, startPoint x: 558, startPoint y: 118, endPoint x: 563, endPoint y: 129, distance: 11.6
click at [558, 118] on select "- Доставка Таксі Гості Сервіс" at bounding box center [700, 118] width 324 height 27
select select "3"
click at [538, 105] on select "- Доставка Таксі Гості Сервіс" at bounding box center [700, 118] width 324 height 27
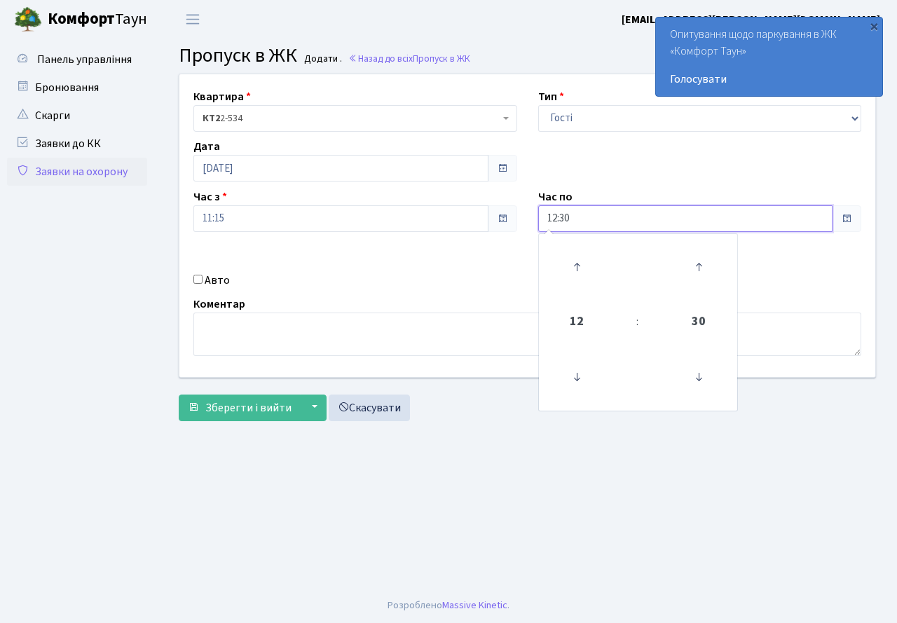
drag, startPoint x: 577, startPoint y: 217, endPoint x: 571, endPoint y: 266, distance: 49.4
click at [578, 218] on input "12:30" at bounding box center [685, 218] width 295 height 27
click at [569, 270] on icon at bounding box center [577, 267] width 38 height 38
click at [570, 267] on icon at bounding box center [577, 267] width 38 height 38
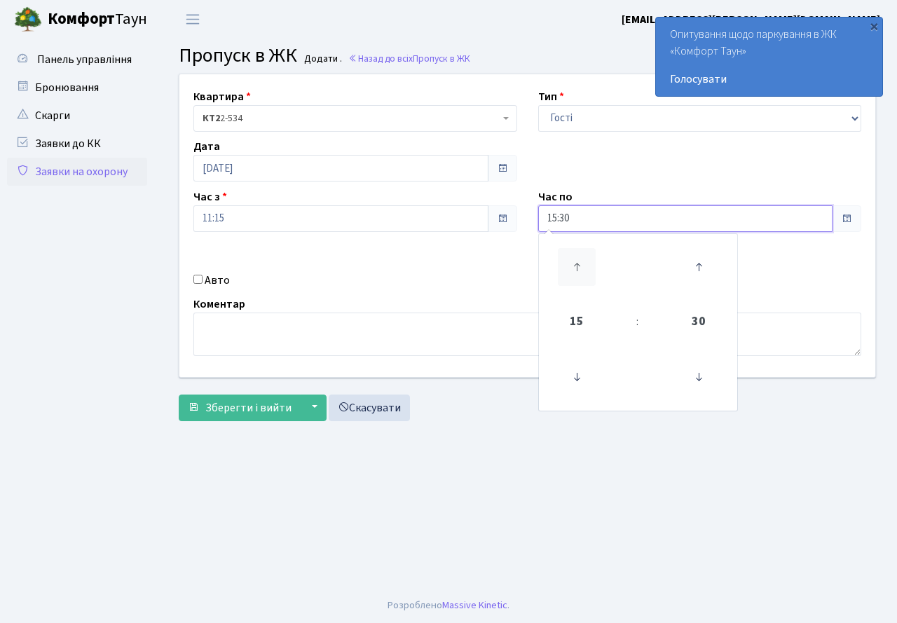
click at [570, 267] on icon at bounding box center [577, 267] width 38 height 38
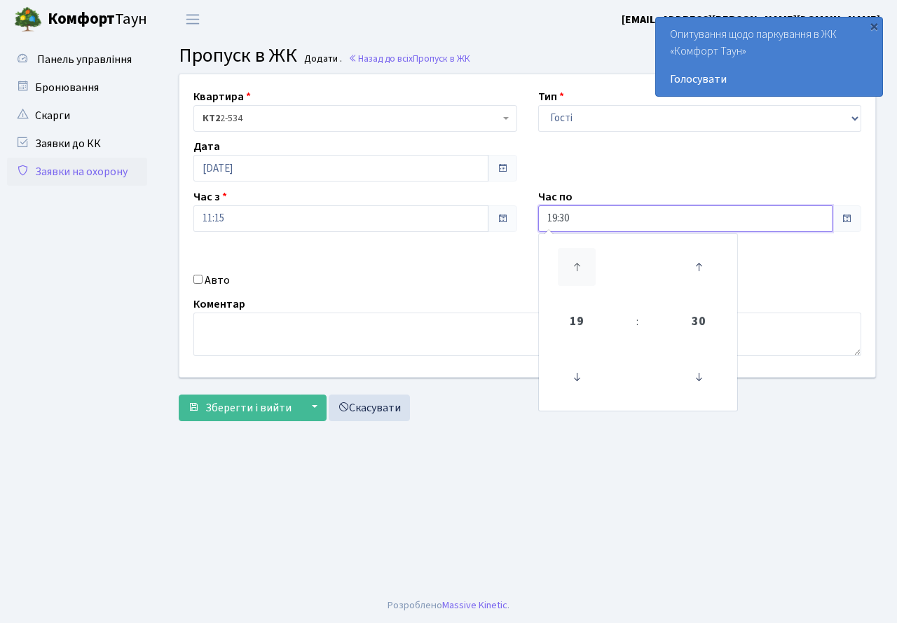
type input "20:30"
drag, startPoint x: 436, startPoint y: 294, endPoint x: 295, endPoint y: 295, distance: 140.9
click at [435, 294] on div "Квартира <b>КТ2</b>&nbsp;&nbsp;&nbsp;2-534 КТ2 2-534 Тип - Доставка Таксі Гості…" at bounding box center [527, 225] width 717 height 303
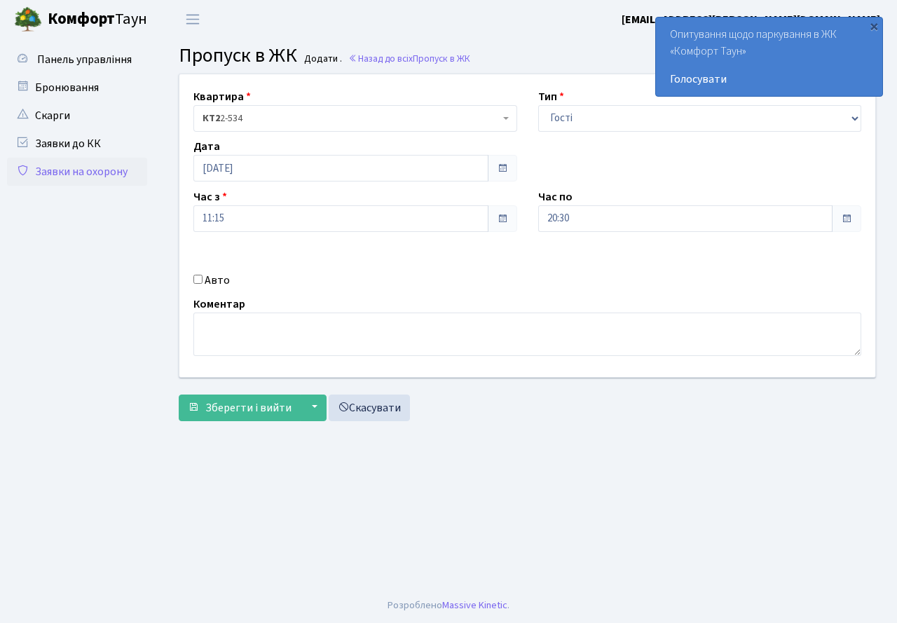
click at [198, 280] on input "Авто" at bounding box center [197, 279] width 9 height 9
checkbox input "true"
paste input "АА5678YH"
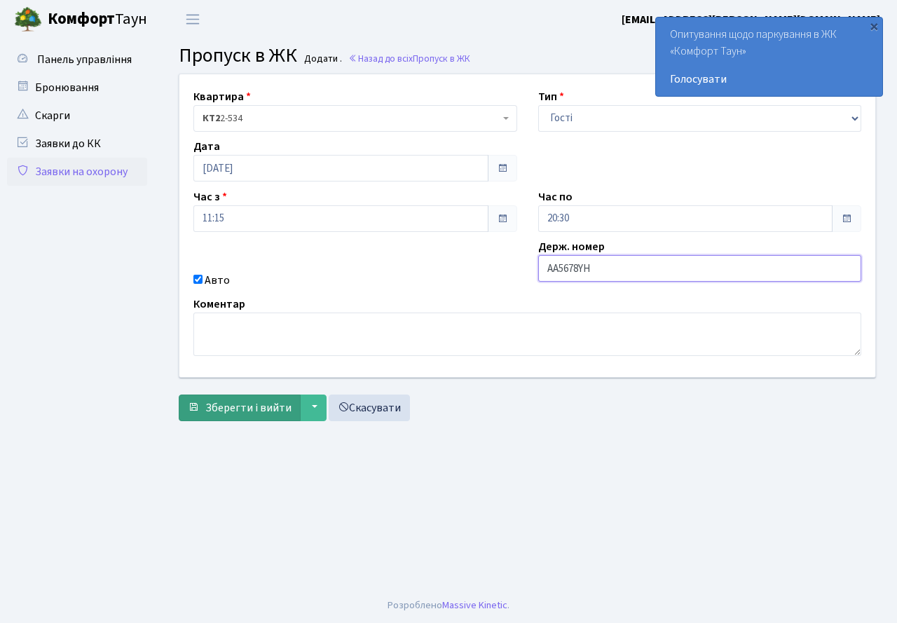
type input "АА5678YH"
click at [258, 406] on span "Зберегти і вийти" at bounding box center [248, 407] width 86 height 15
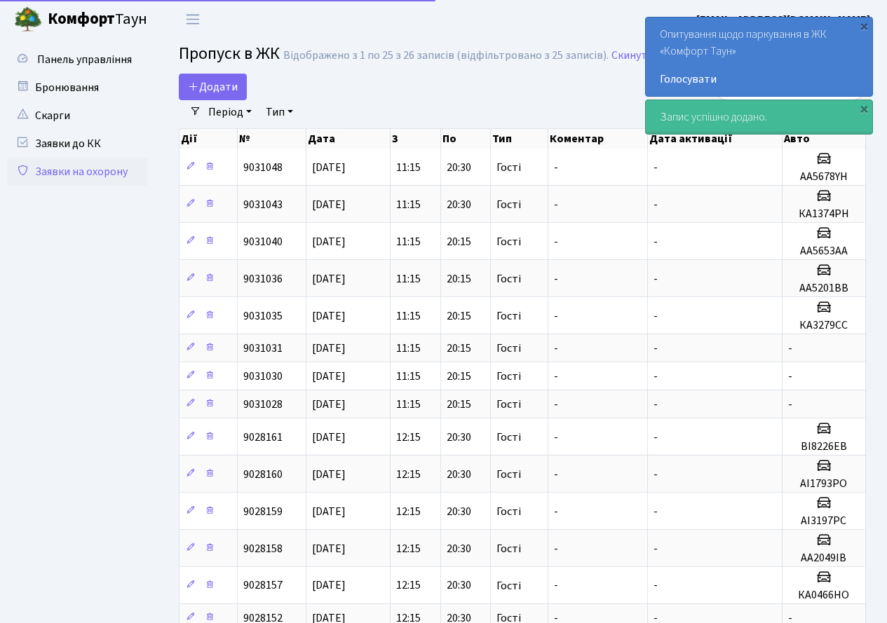
select select "25"
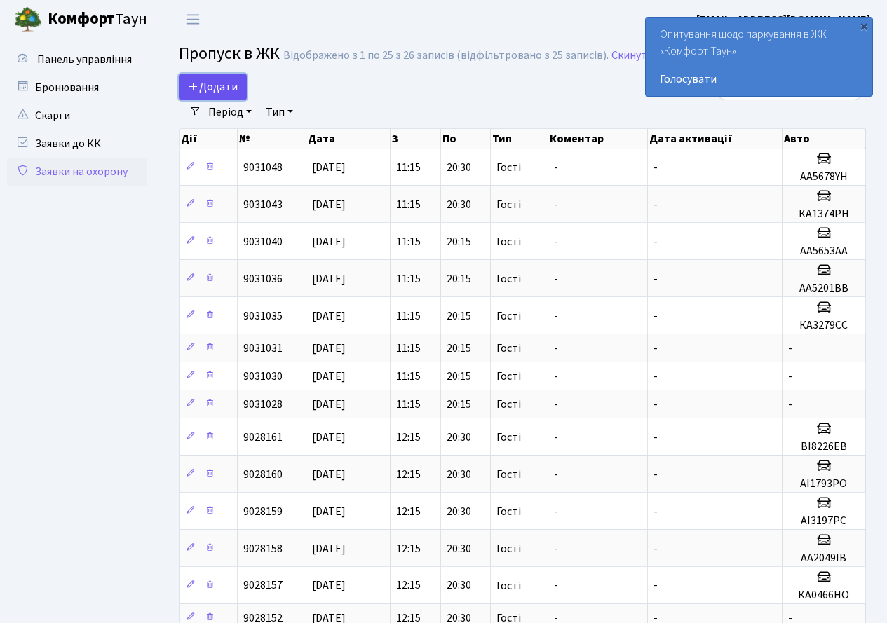
click at [203, 83] on span "Додати" at bounding box center [213, 86] width 50 height 15
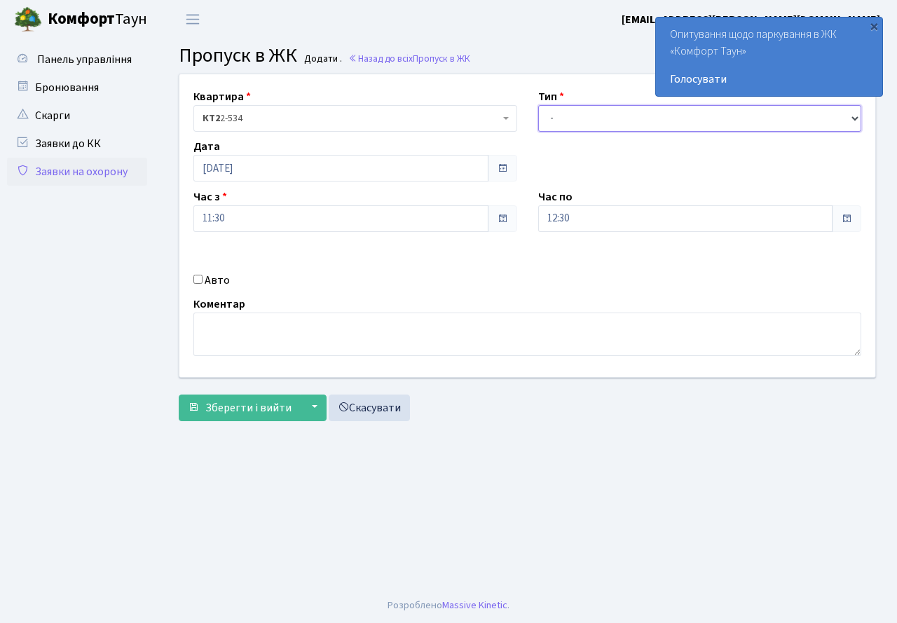
click at [568, 123] on select "- Доставка Таксі Гості Сервіс" at bounding box center [700, 118] width 324 height 27
select select "3"
click at [538, 105] on select "- Доставка Таксі Гості Сервіс" at bounding box center [700, 118] width 324 height 27
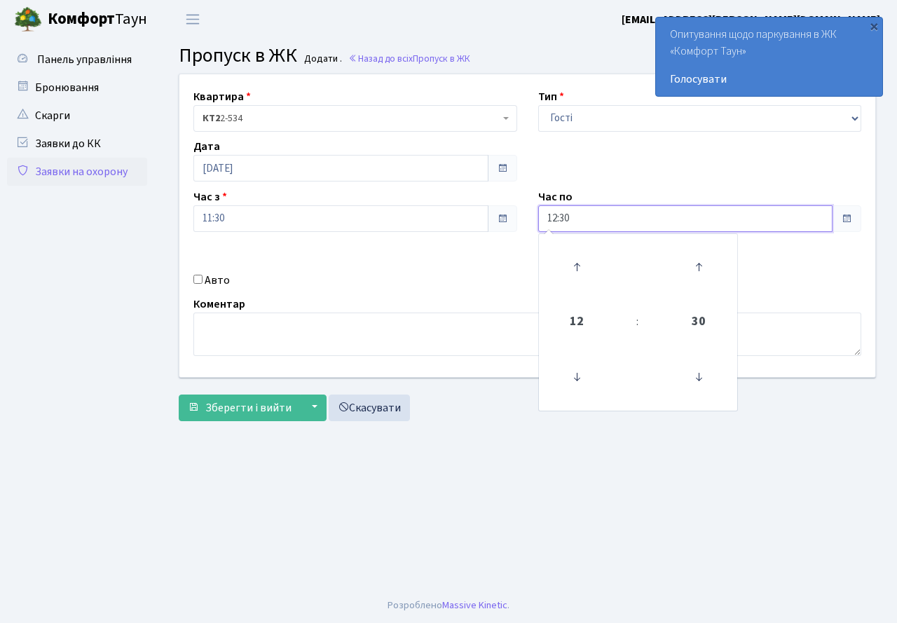
click at [621, 221] on input "12:30" at bounding box center [685, 218] width 295 height 27
click at [584, 258] on icon at bounding box center [577, 267] width 38 height 38
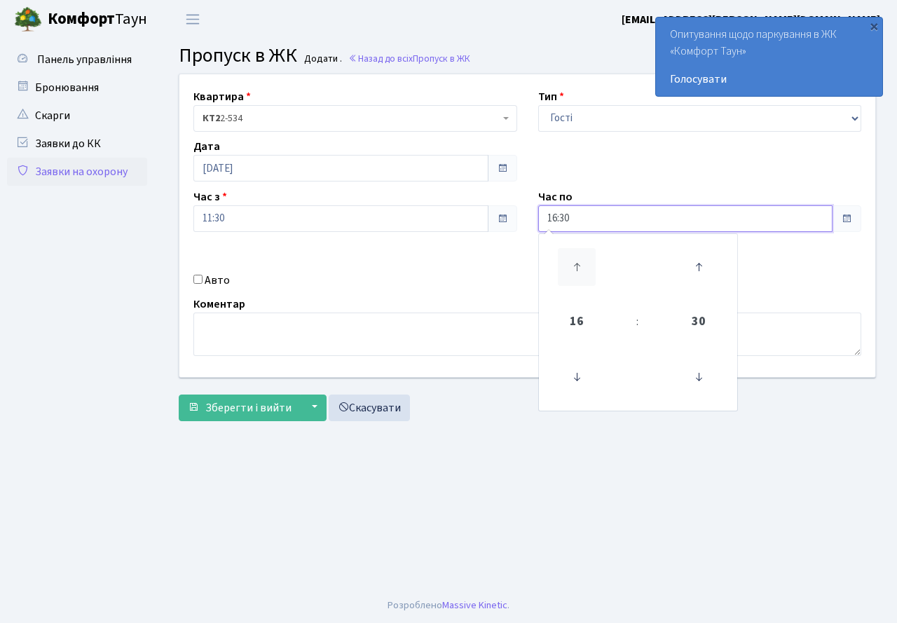
click at [584, 258] on icon at bounding box center [577, 267] width 38 height 38
click at [584, 259] on icon at bounding box center [577, 267] width 38 height 38
click at [580, 259] on icon at bounding box center [577, 267] width 38 height 38
type input "20:30"
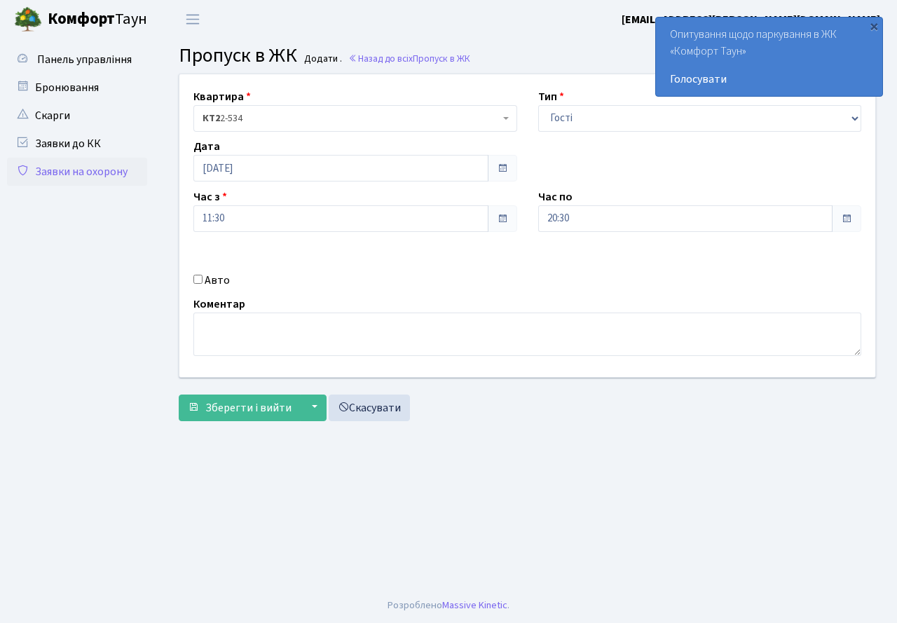
drag, startPoint x: 455, startPoint y: 264, endPoint x: 141, endPoint y: 296, distance: 315.7
click at [444, 266] on div "Квартира <b>КТ2</b>&nbsp;&nbsp;&nbsp;2-534 КТ2 2-534 Тип - Доставка Таксі Гості…" at bounding box center [527, 225] width 717 height 303
click at [197, 281] on input "Авто" at bounding box center [197, 279] width 9 height 9
checkbox input "true"
type input "R"
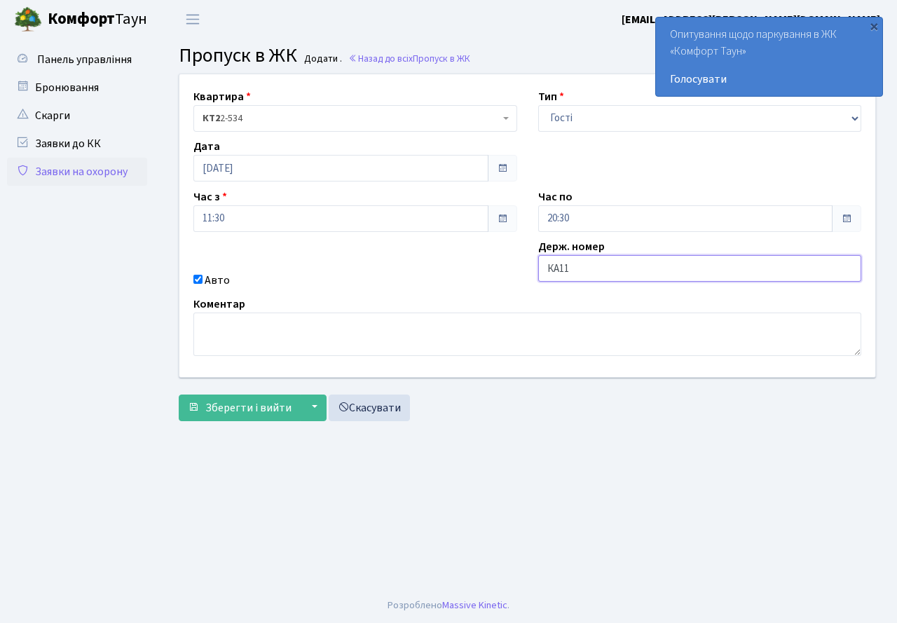
type input "КА1183ЕЕ"
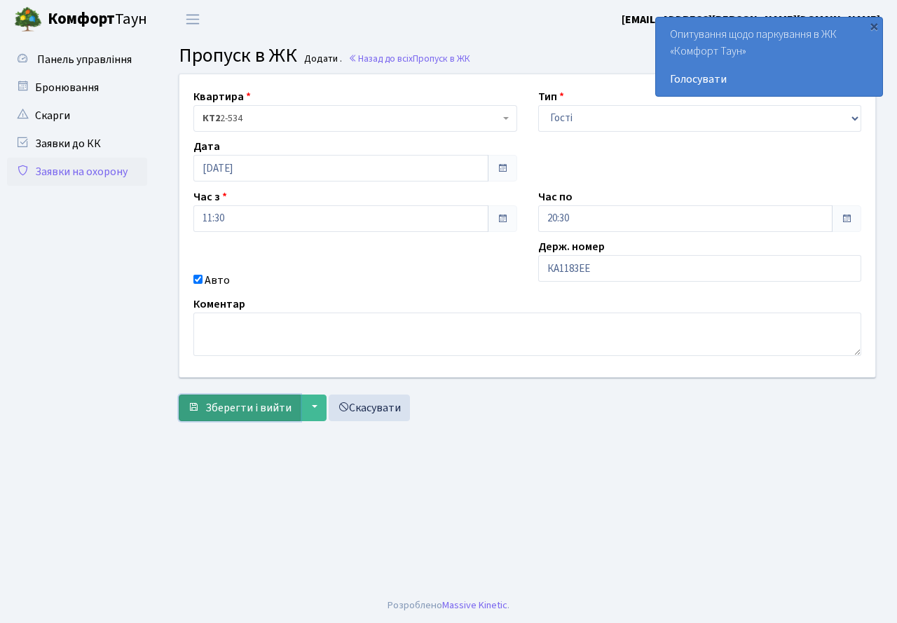
click at [232, 408] on span "Зберегти і вийти" at bounding box center [248, 407] width 86 height 15
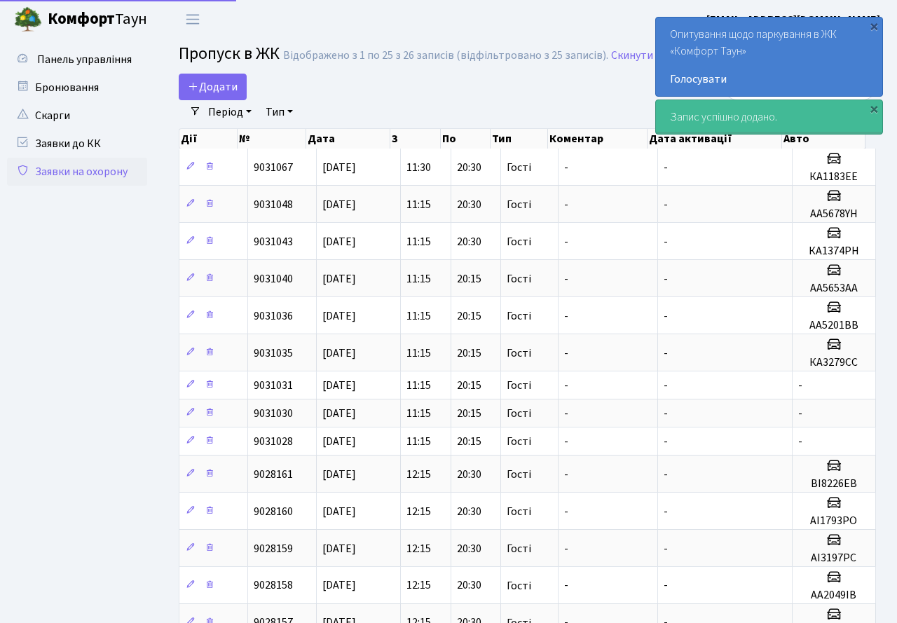
select select "25"
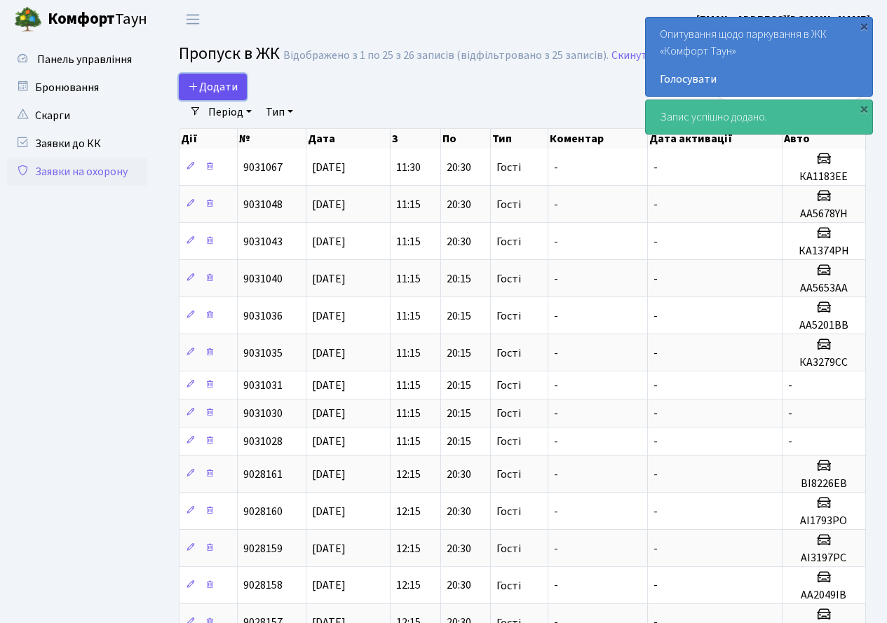
click at [207, 85] on span "Додати" at bounding box center [213, 86] width 50 height 15
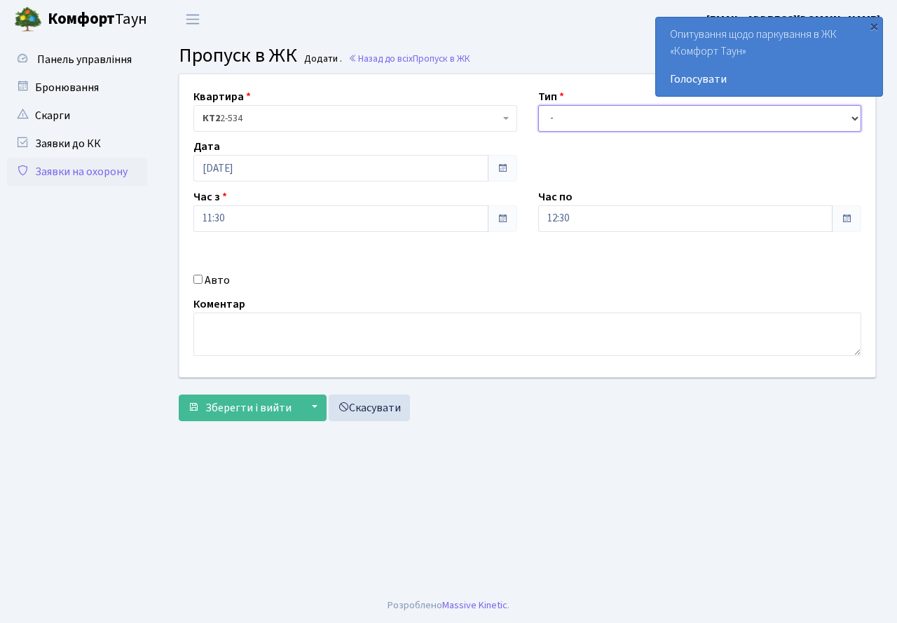
click at [582, 118] on select "- Доставка Таксі Гості Сервіс" at bounding box center [700, 118] width 324 height 27
select select "3"
click at [538, 105] on select "- Доставка Таксі Гості Сервіс" at bounding box center [700, 118] width 324 height 27
click at [578, 214] on input "12:30" at bounding box center [685, 218] width 295 height 27
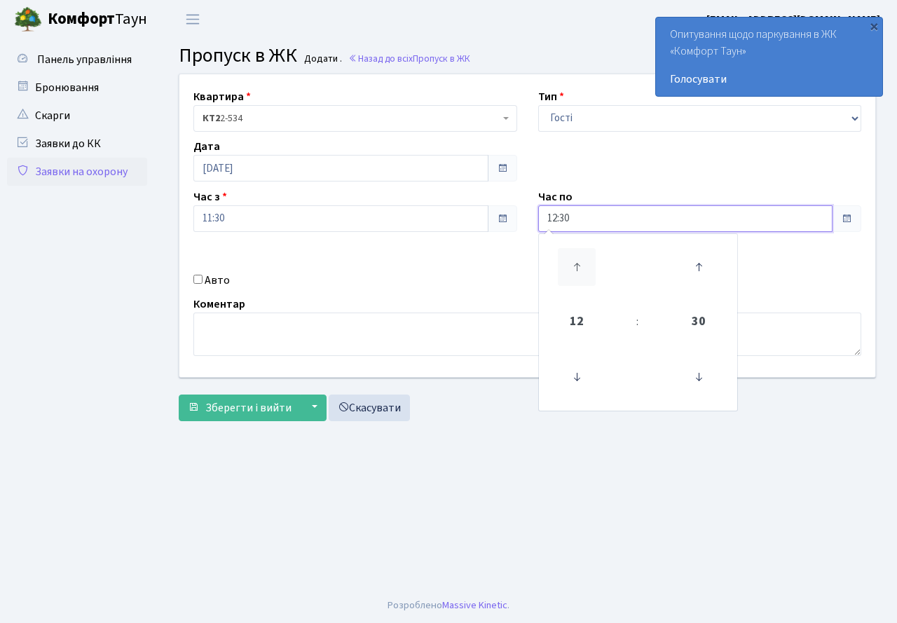
click at [568, 264] on icon at bounding box center [577, 267] width 38 height 38
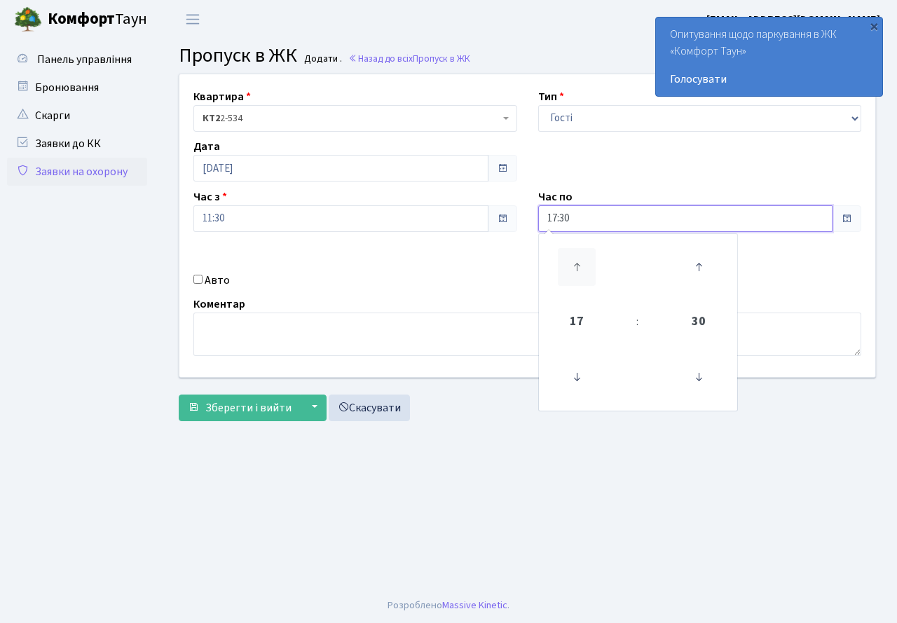
click at [568, 264] on icon at bounding box center [577, 267] width 38 height 38
type input "20:30"
drag, startPoint x: 455, startPoint y: 278, endPoint x: 374, endPoint y: 282, distance: 81.4
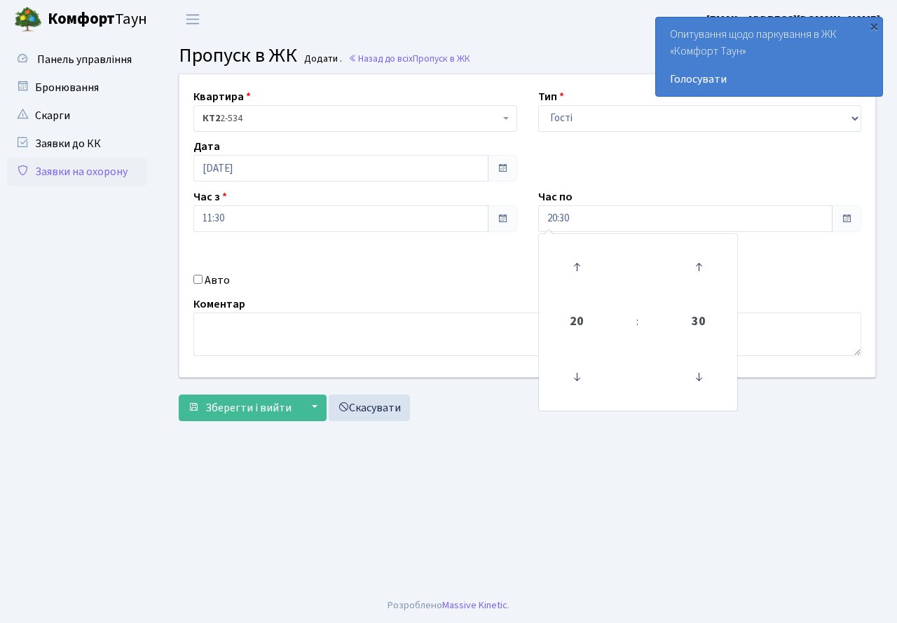
click at [450, 278] on div "Авто" at bounding box center [355, 280] width 345 height 17
click at [201, 279] on input "Авто" at bounding box center [197, 279] width 9 height 9
checkbox input "true"
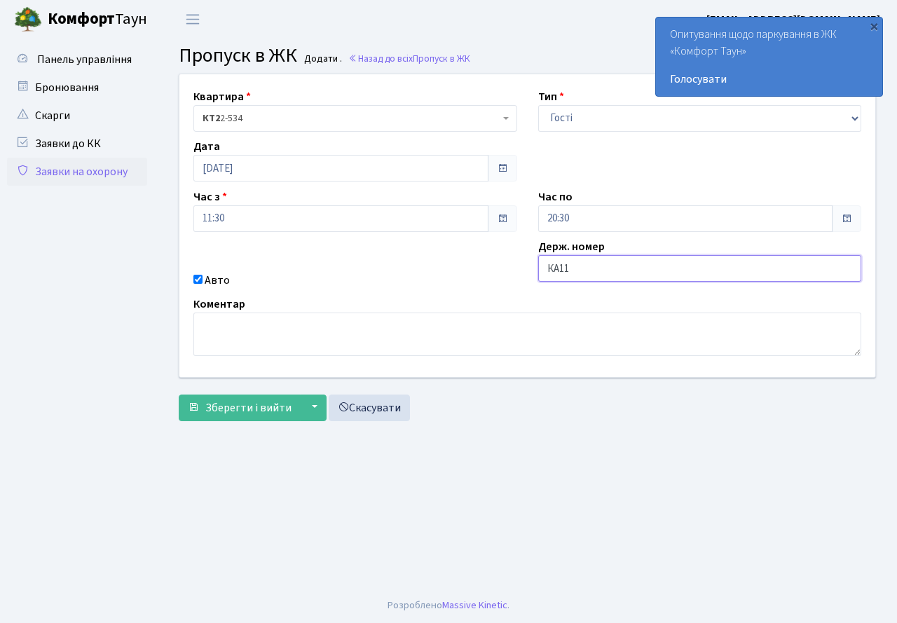
type input "КА1183ІВ"
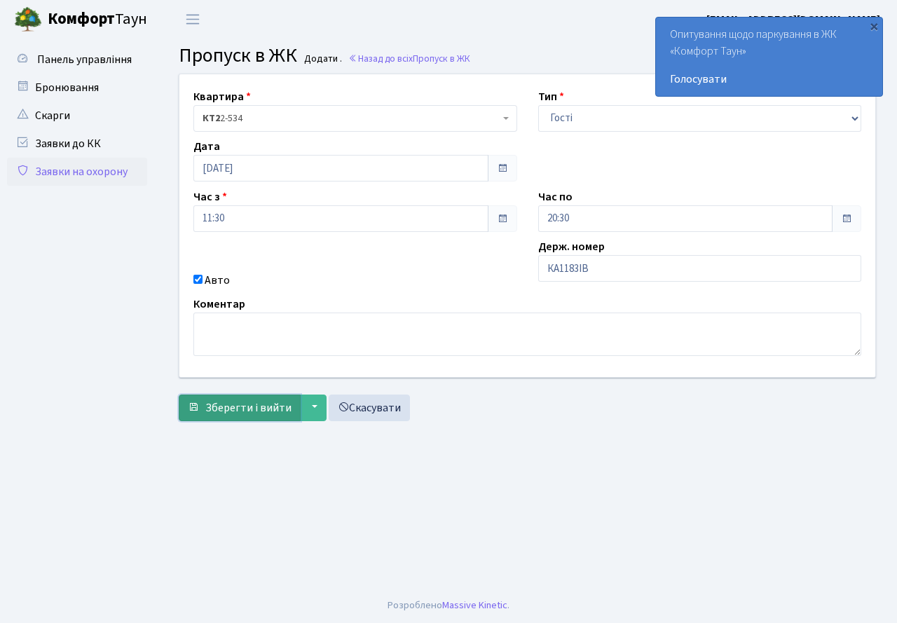
click at [233, 409] on span "Зберегти і вийти" at bounding box center [248, 407] width 86 height 15
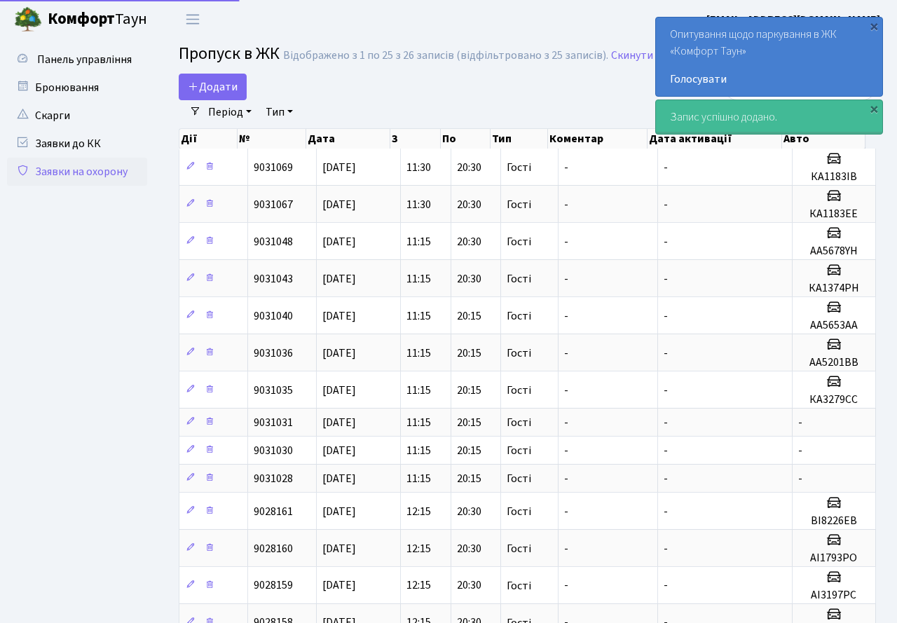
select select "25"
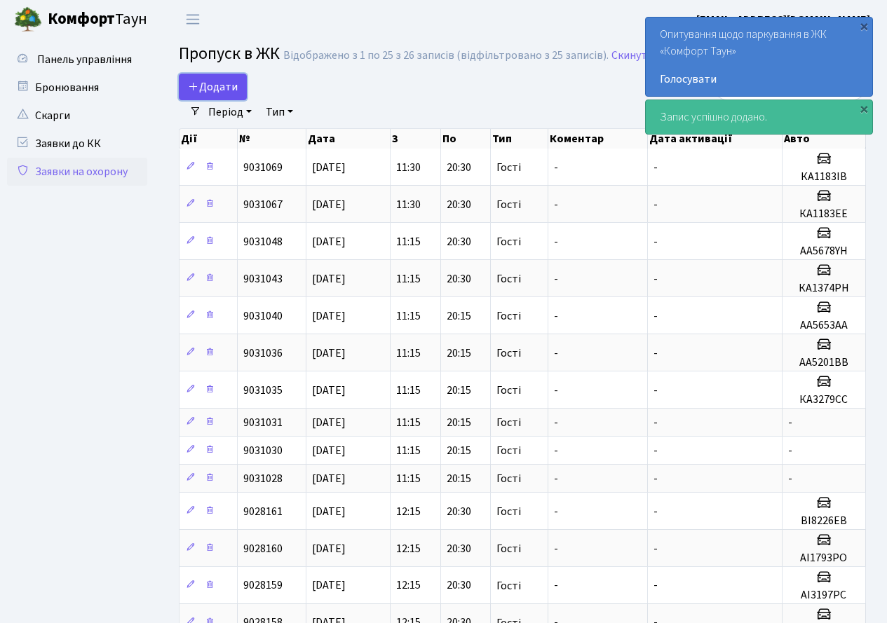
click at [213, 88] on span "Додати" at bounding box center [213, 86] width 50 height 15
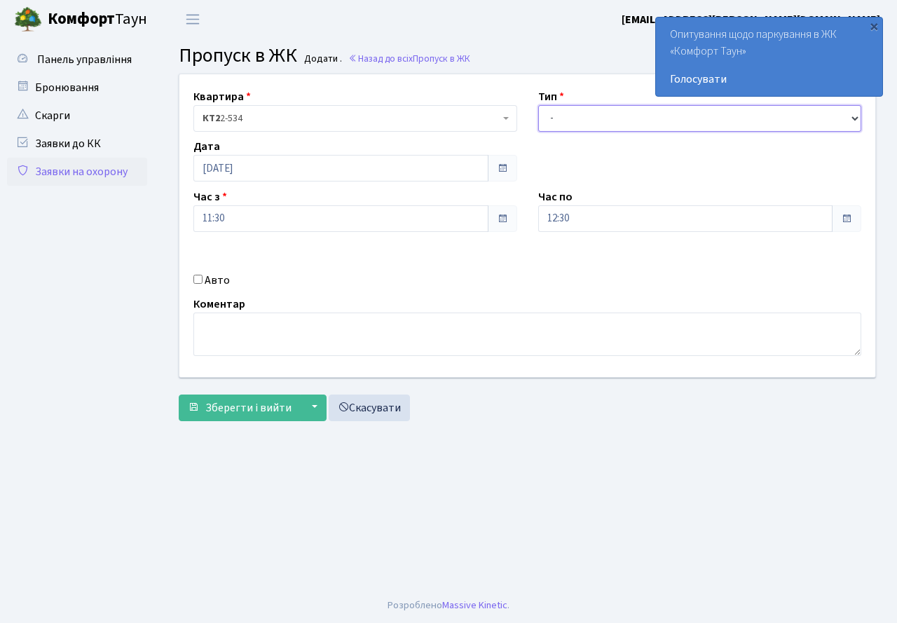
click at [563, 125] on select "- Доставка Таксі Гості Сервіс" at bounding box center [700, 118] width 324 height 27
select select "3"
click at [538, 105] on select "- Доставка Таксі Гості Сервіс" at bounding box center [700, 118] width 324 height 27
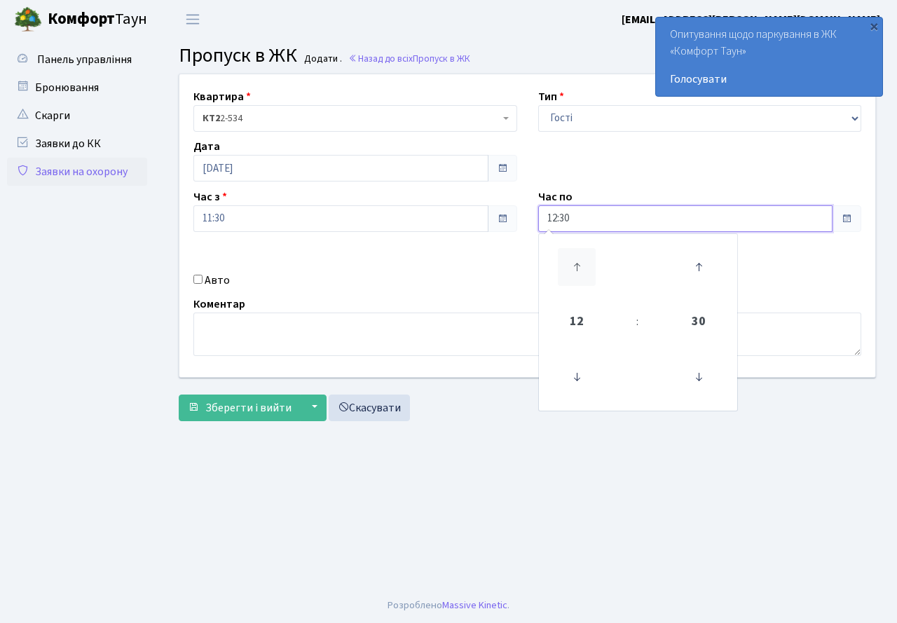
drag, startPoint x: 589, startPoint y: 222, endPoint x: 587, endPoint y: 258, distance: 35.8
click at [589, 226] on input "12:30" at bounding box center [685, 218] width 295 height 27
click at [582, 262] on icon at bounding box center [577, 267] width 38 height 38
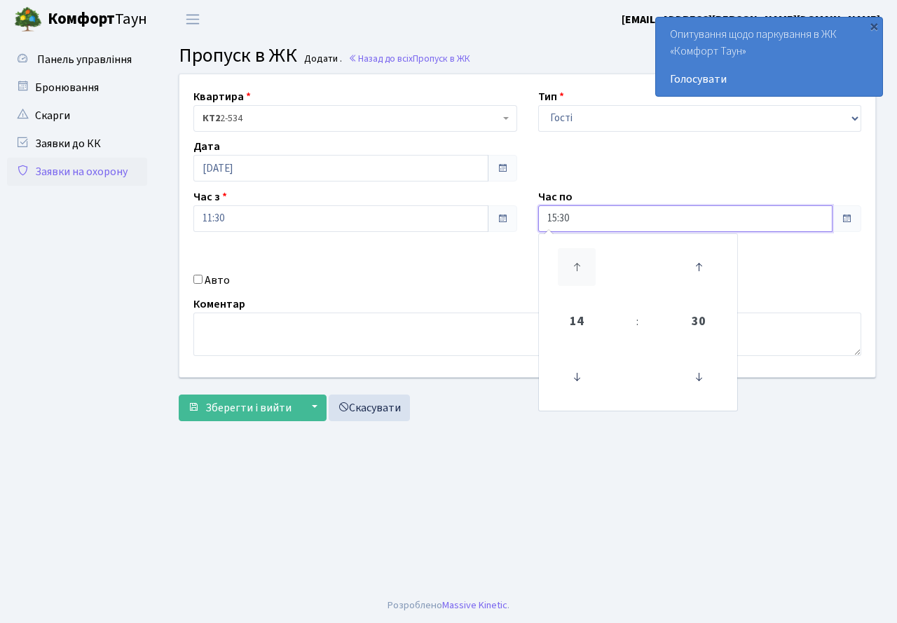
click at [582, 262] on icon at bounding box center [577, 267] width 38 height 38
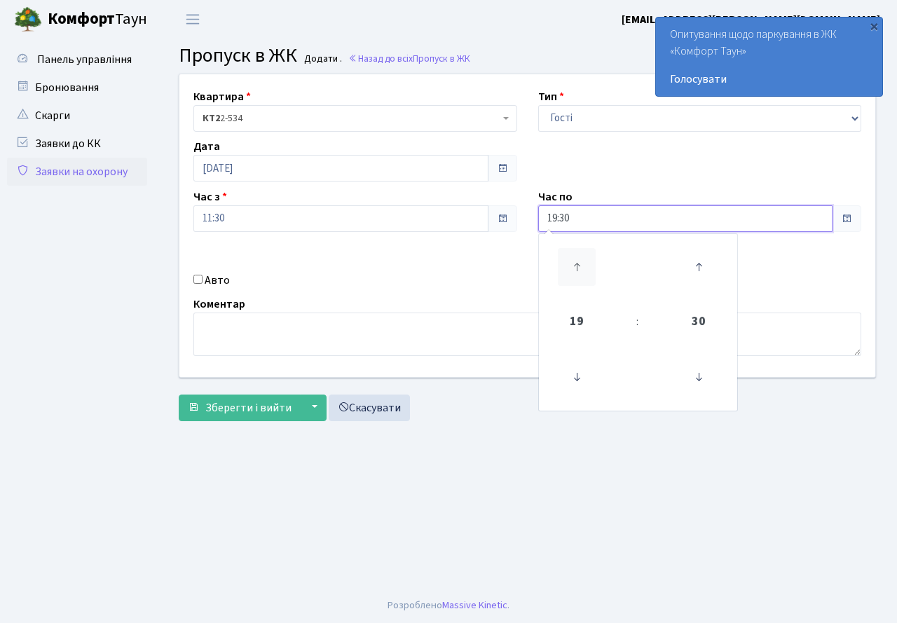
type input "20:30"
drag, startPoint x: 468, startPoint y: 267, endPoint x: 282, endPoint y: 257, distance: 185.3
click at [461, 266] on div "Квартира <b>КТ2</b>&nbsp;&nbsp;&nbsp;2-534 КТ2 2-534 Тип - Доставка Таксі Гості…" at bounding box center [527, 225] width 717 height 303
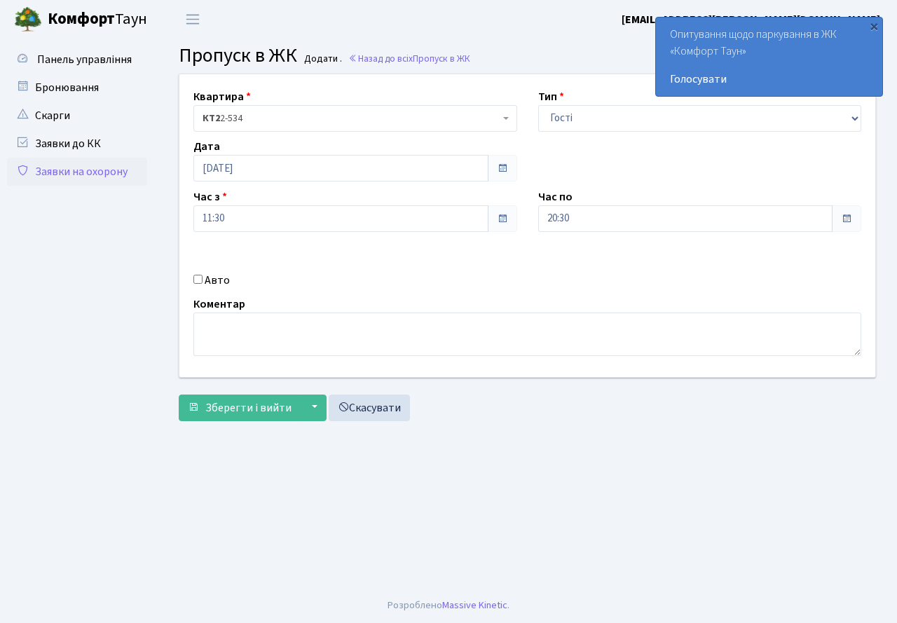
click at [199, 282] on input "Авто" at bounding box center [197, 279] width 9 height 9
checkbox input "true"
type input "КА2392МС"
click at [240, 410] on span "Зберегти і вийти" at bounding box center [248, 407] width 86 height 15
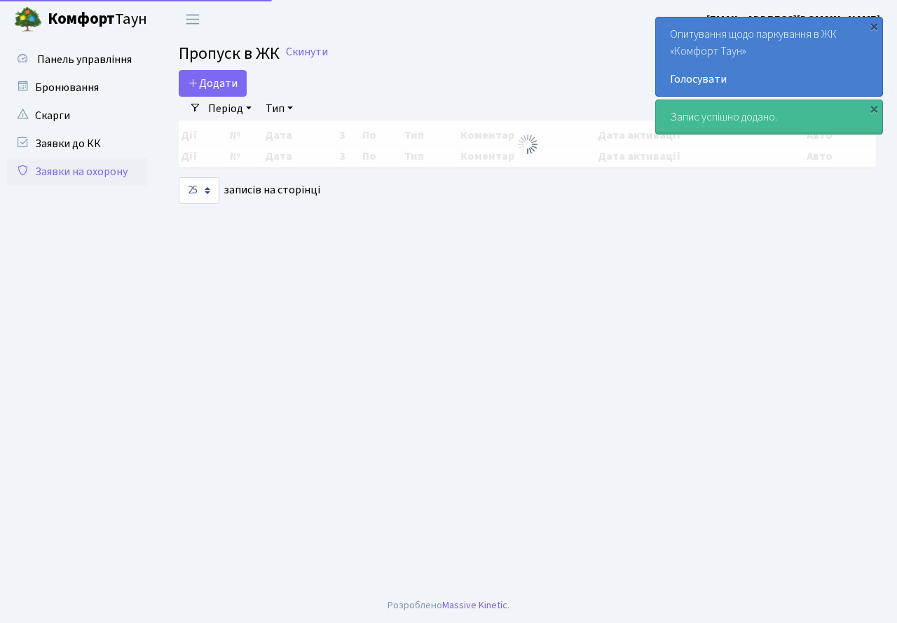
select select "25"
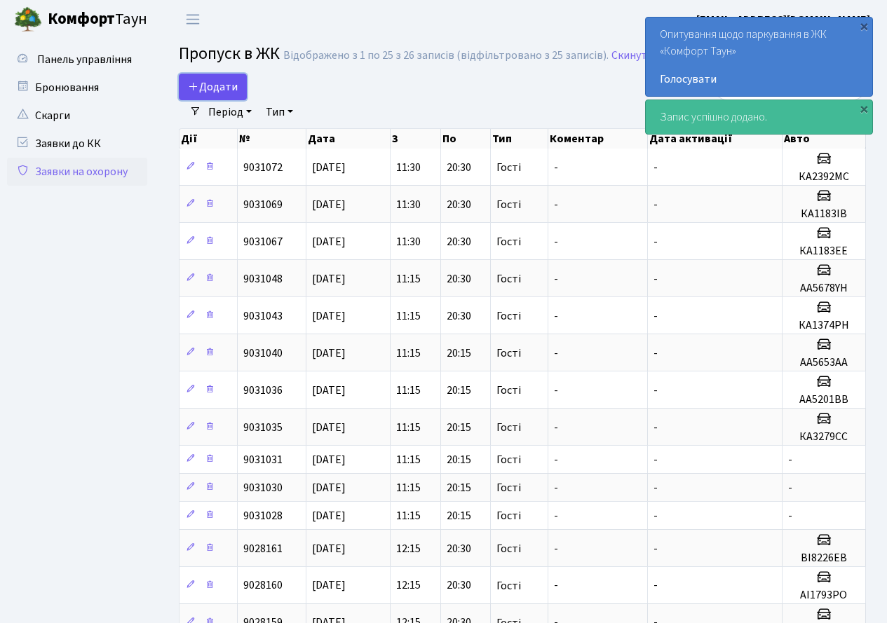
click at [207, 81] on span "Додати" at bounding box center [213, 86] width 50 height 15
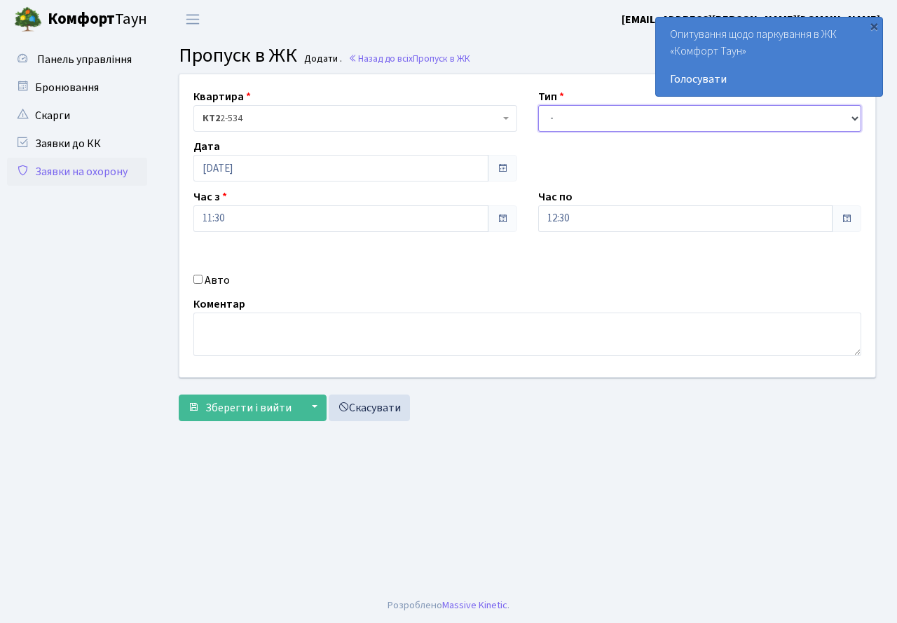
click at [586, 125] on select "- Доставка Таксі Гості Сервіс" at bounding box center [700, 118] width 324 height 27
select select "3"
click at [538, 105] on select "- Доставка Таксі Гості Сервіс" at bounding box center [700, 118] width 324 height 27
click at [577, 229] on input "12:30" at bounding box center [685, 218] width 295 height 27
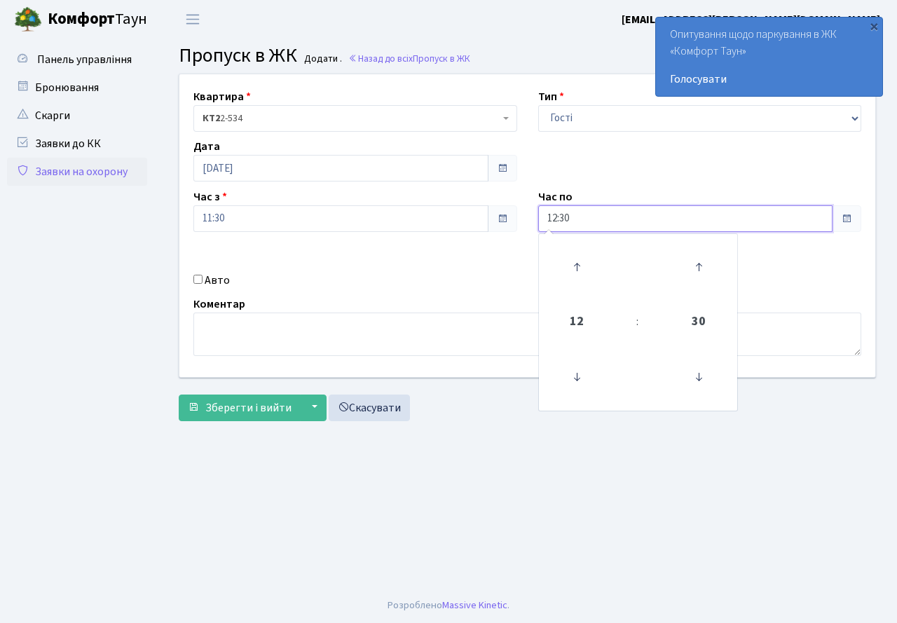
click at [582, 243] on link at bounding box center [576, 267] width 41 height 50
click at [579, 256] on icon at bounding box center [577, 267] width 38 height 38
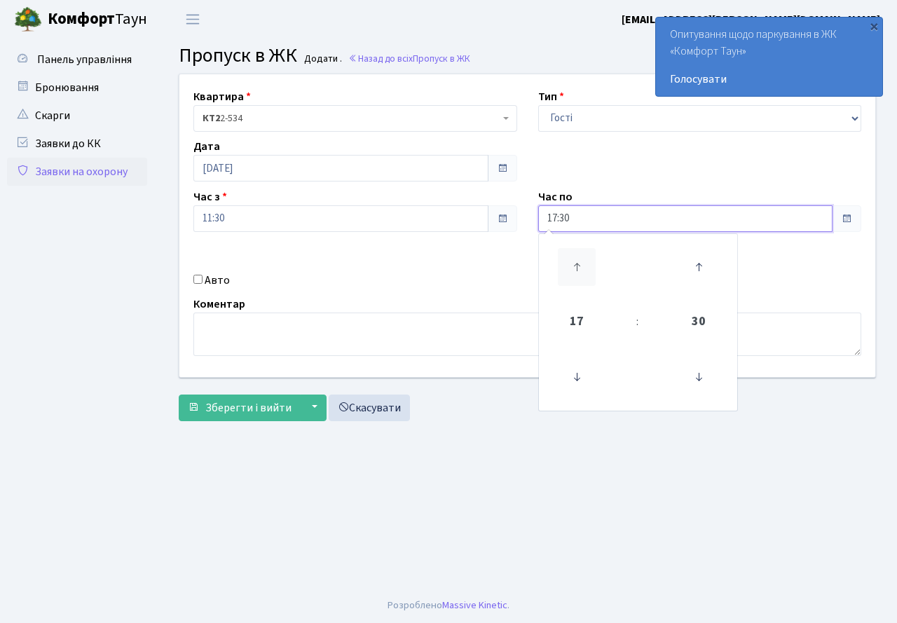
click at [579, 256] on icon at bounding box center [577, 267] width 38 height 38
type input "20:30"
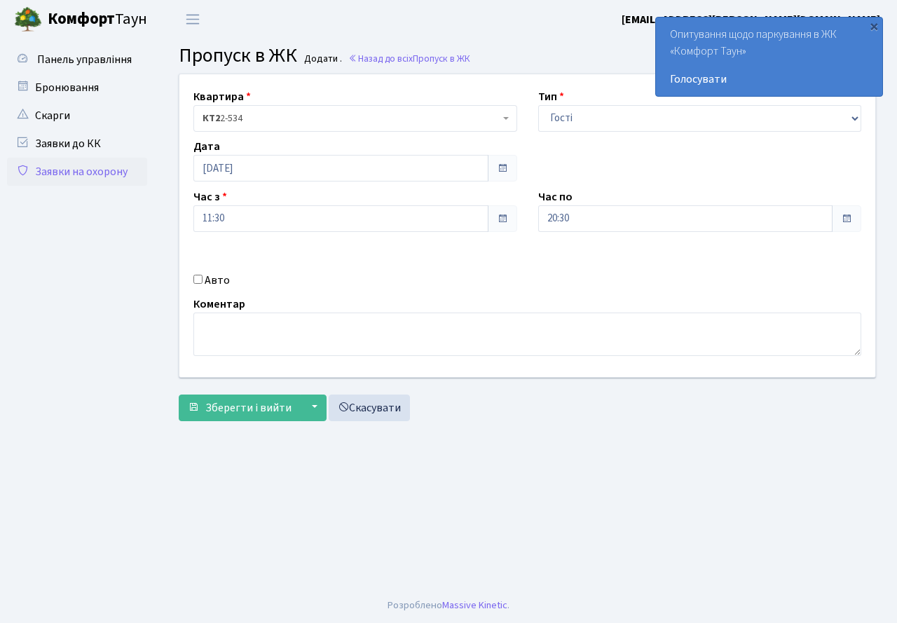
click at [457, 265] on div "Квартира <b>КТ2</b>&nbsp;&nbsp;&nbsp;2-534 КТ2 2-534 Тип - Доставка Таксі Гості…" at bounding box center [527, 225] width 717 height 303
click at [200, 281] on input "Авто" at bounding box center [197, 279] width 9 height 9
checkbox input "true"
type input "КА6725АО"
click at [250, 412] on span "Зберегти і вийти" at bounding box center [248, 407] width 86 height 15
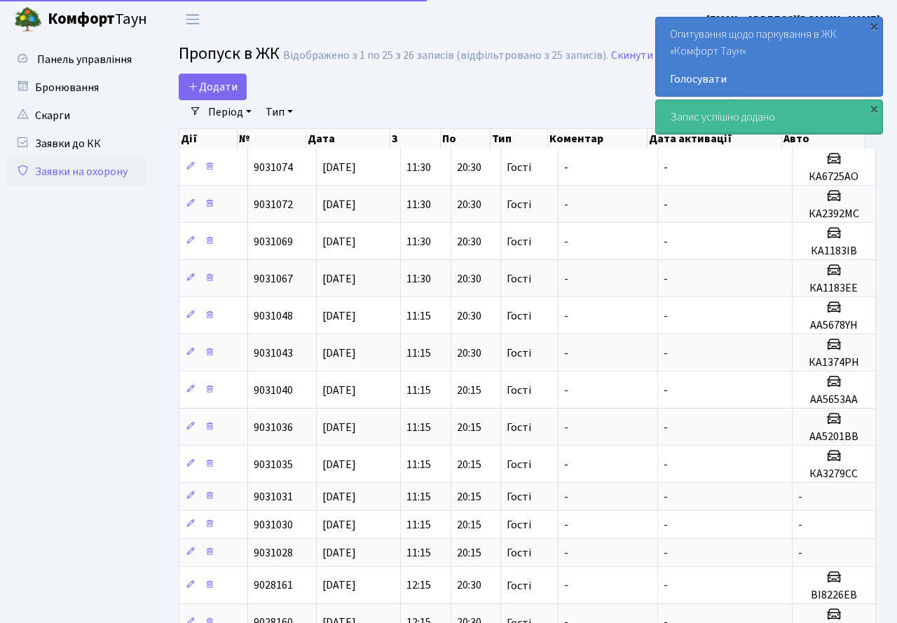
select select "25"
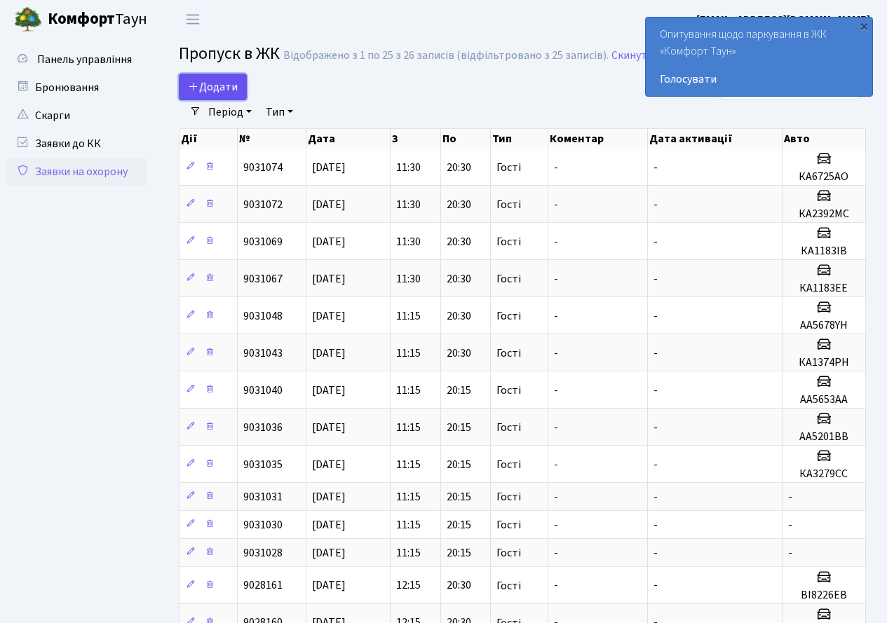
click at [214, 86] on span "Додати" at bounding box center [213, 86] width 50 height 15
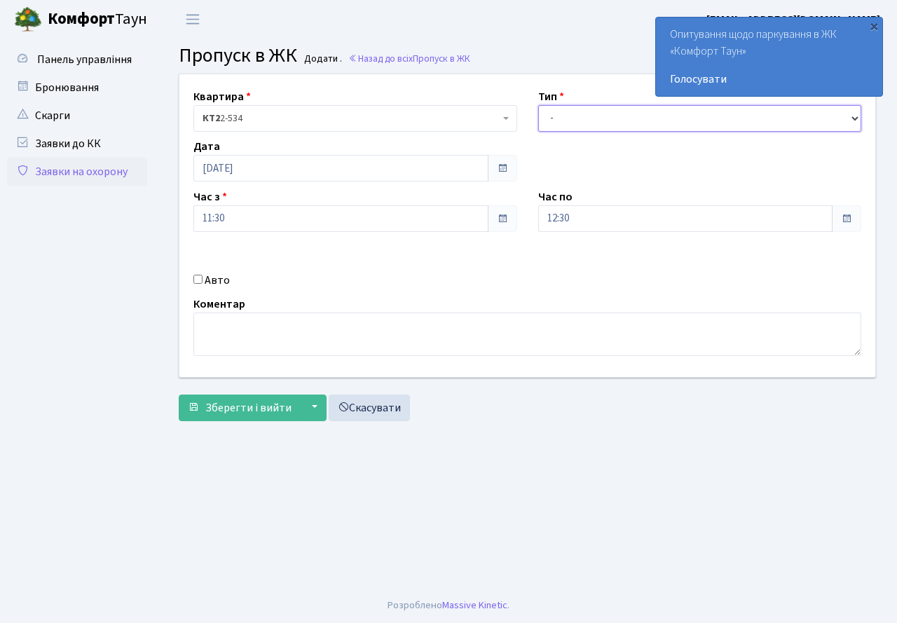
click at [571, 120] on select "- Доставка Таксі Гості Сервіс" at bounding box center [700, 118] width 324 height 27
select select "3"
click at [538, 105] on select "- Доставка Таксі Гості Сервіс" at bounding box center [700, 118] width 324 height 27
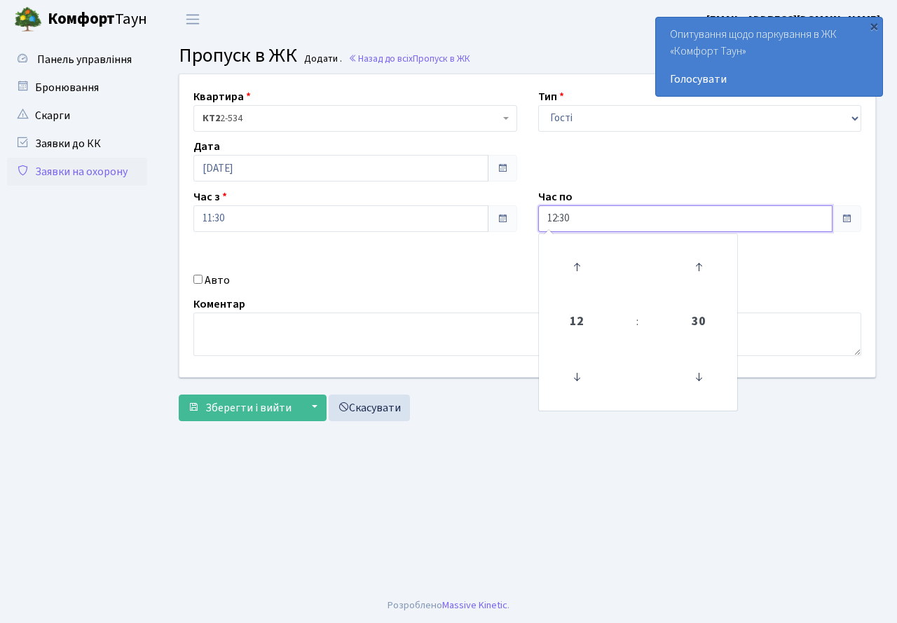
drag, startPoint x: 583, startPoint y: 212, endPoint x: 573, endPoint y: 256, distance: 45.2
click at [585, 215] on input "12:30" at bounding box center [685, 218] width 295 height 27
click at [573, 258] on icon at bounding box center [577, 267] width 38 height 38
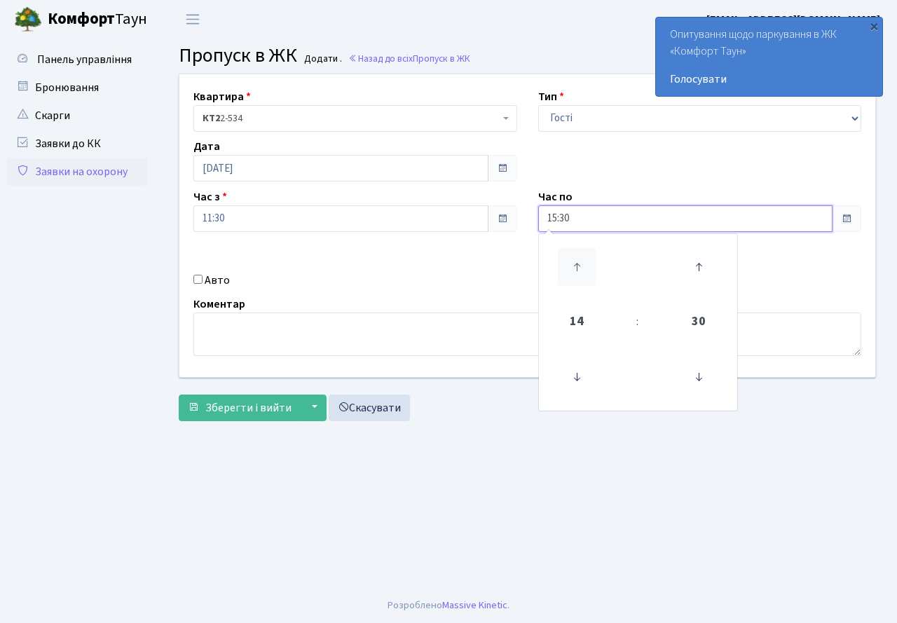
click at [573, 258] on icon at bounding box center [577, 267] width 38 height 38
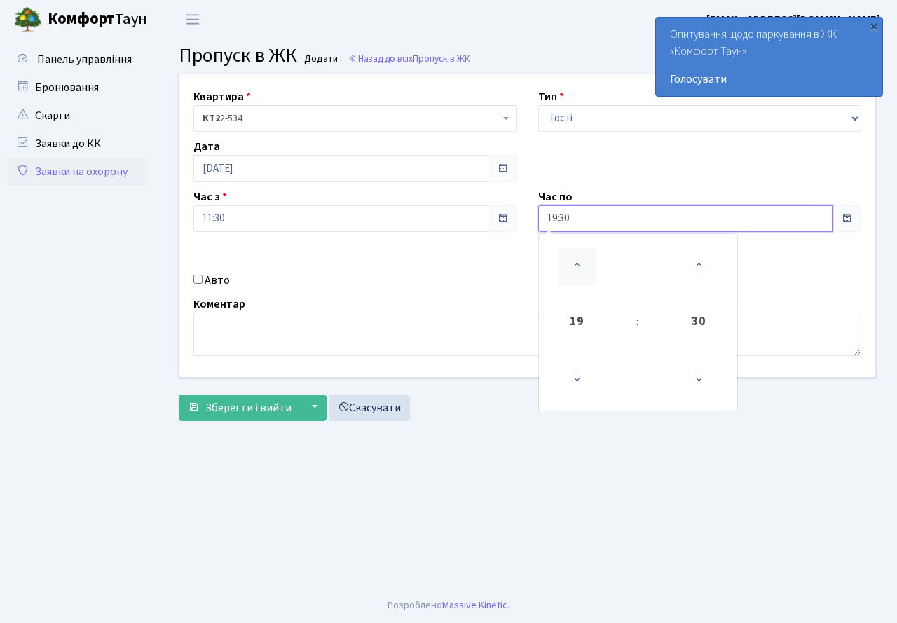
type input "20:30"
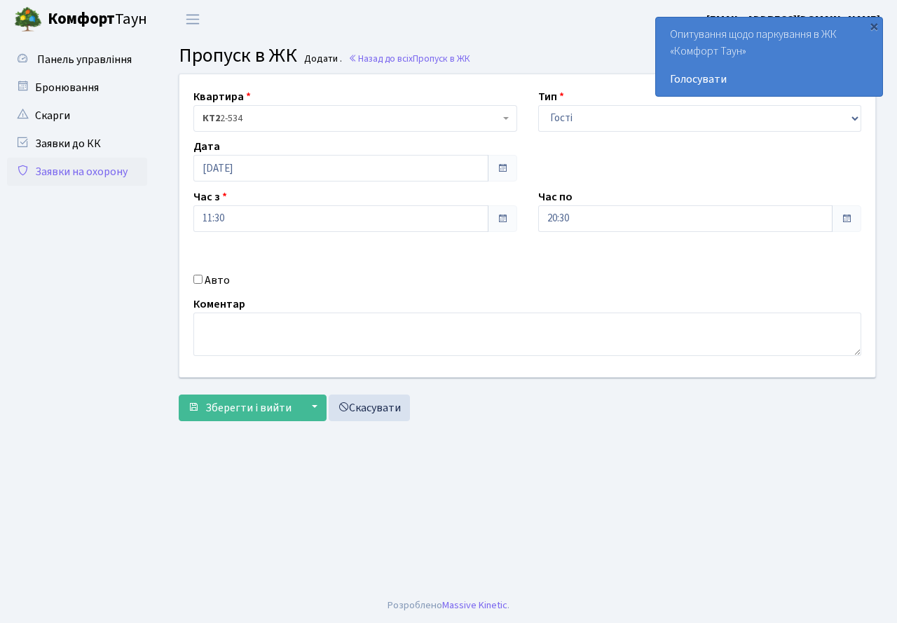
click at [444, 275] on div "Авто" at bounding box center [355, 280] width 345 height 17
click at [256, 399] on button "Зберегти і вийти" at bounding box center [240, 408] width 122 height 27
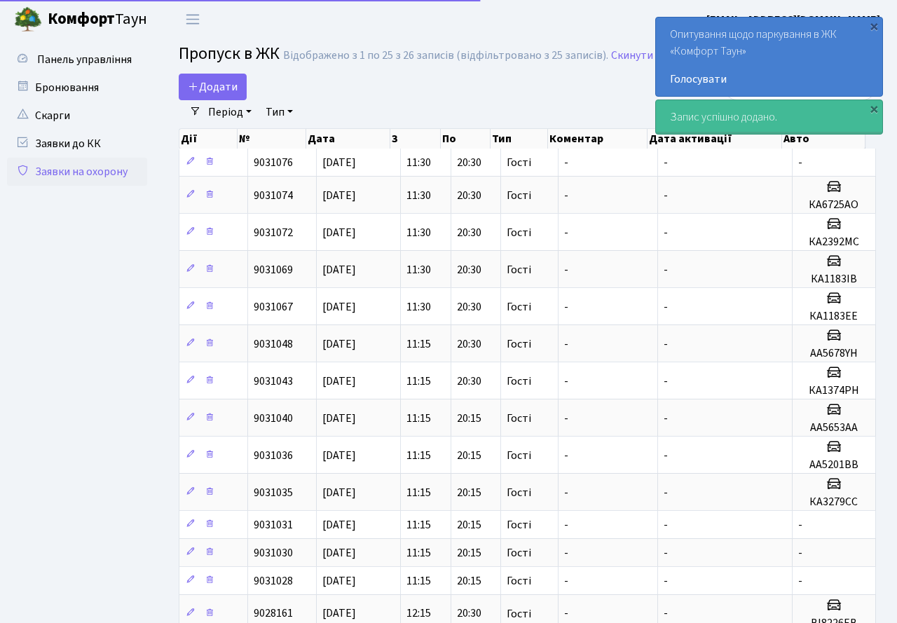
select select "25"
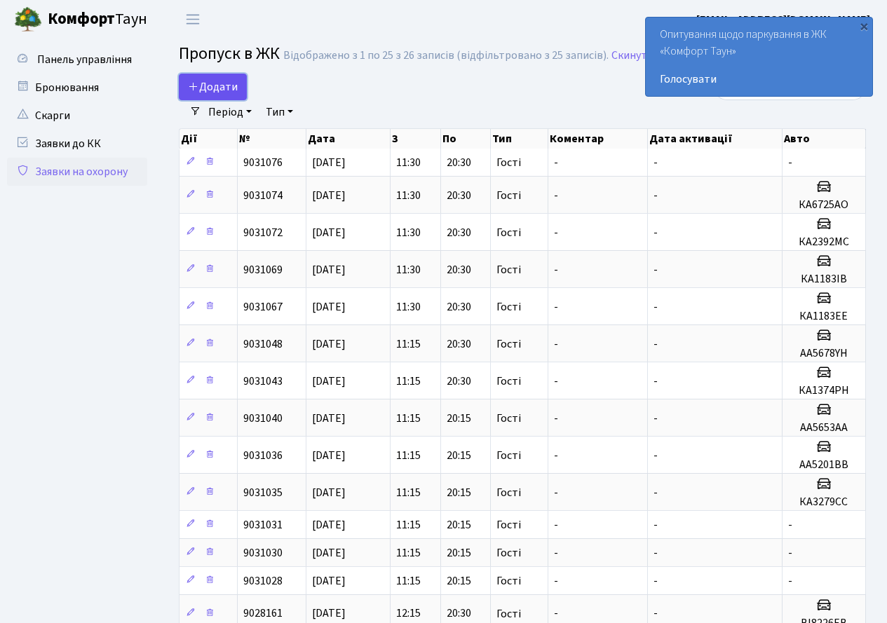
click at [215, 94] on span "Додати" at bounding box center [213, 86] width 50 height 15
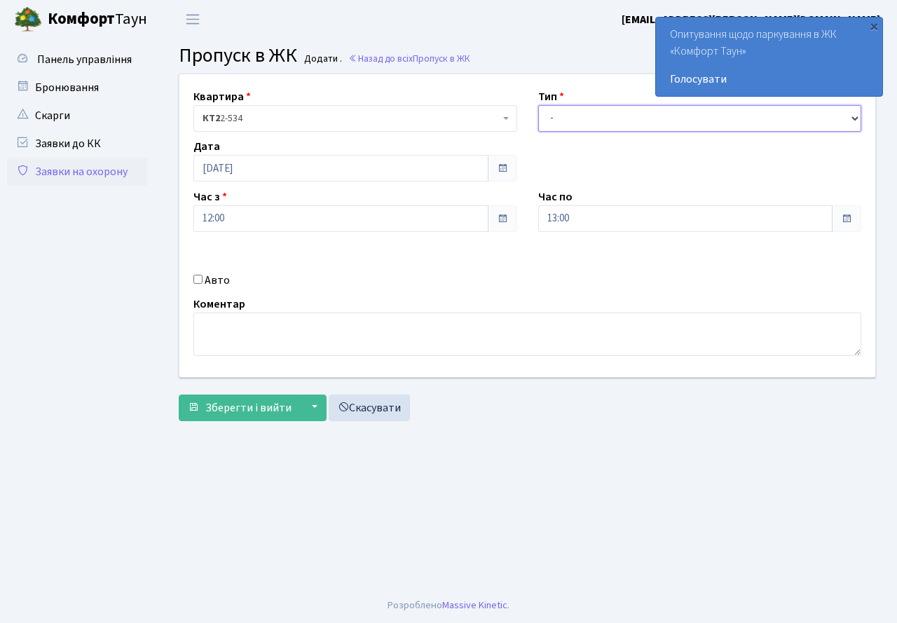
click at [642, 116] on select "- Доставка Таксі Гості Сервіс" at bounding box center [700, 118] width 324 height 27
select select "2"
click at [538, 105] on select "- Доставка Таксі Гості Сервіс" at bounding box center [700, 118] width 324 height 27
click at [581, 221] on input "13:00" at bounding box center [685, 218] width 295 height 27
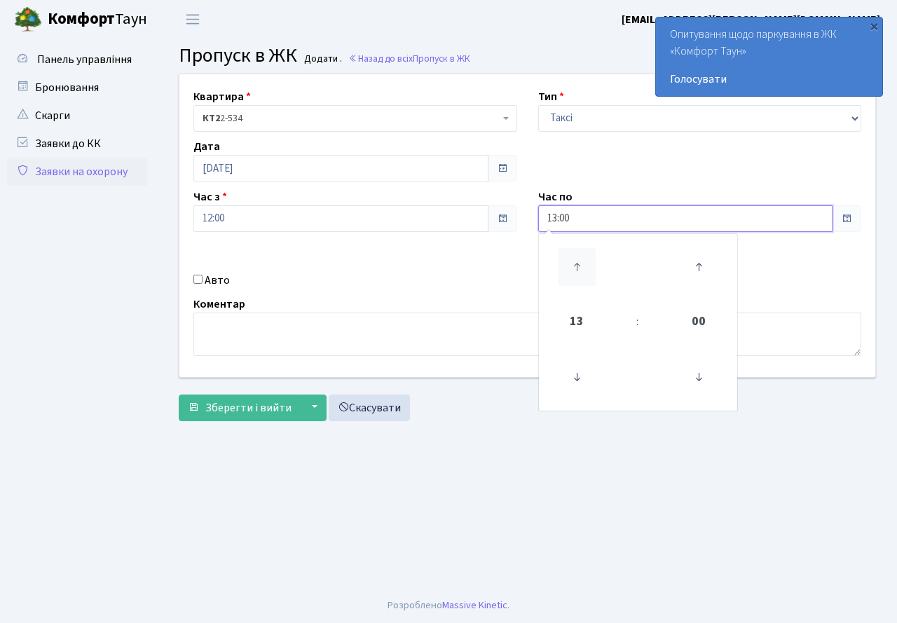
click at [574, 259] on icon at bounding box center [577, 267] width 38 height 38
type input "15:00"
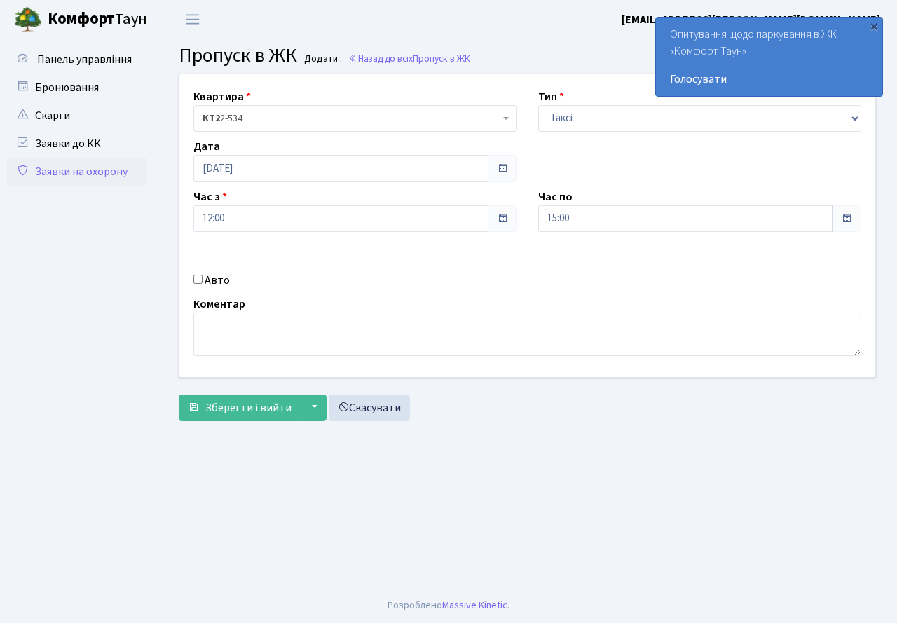
drag, startPoint x: 414, startPoint y: 288, endPoint x: 221, endPoint y: 288, distance: 192.8
click at [410, 289] on div "Квартира <b>КТ2</b>&nbsp;&nbsp;&nbsp;2-534 КТ2 2-534 Тип - Доставка Таксі Гості…" at bounding box center [527, 225] width 717 height 303
click at [197, 283] on input "Авто" at bounding box center [197, 279] width 9 height 9
checkbox input "true"
type input "[PERSON_NAME]"
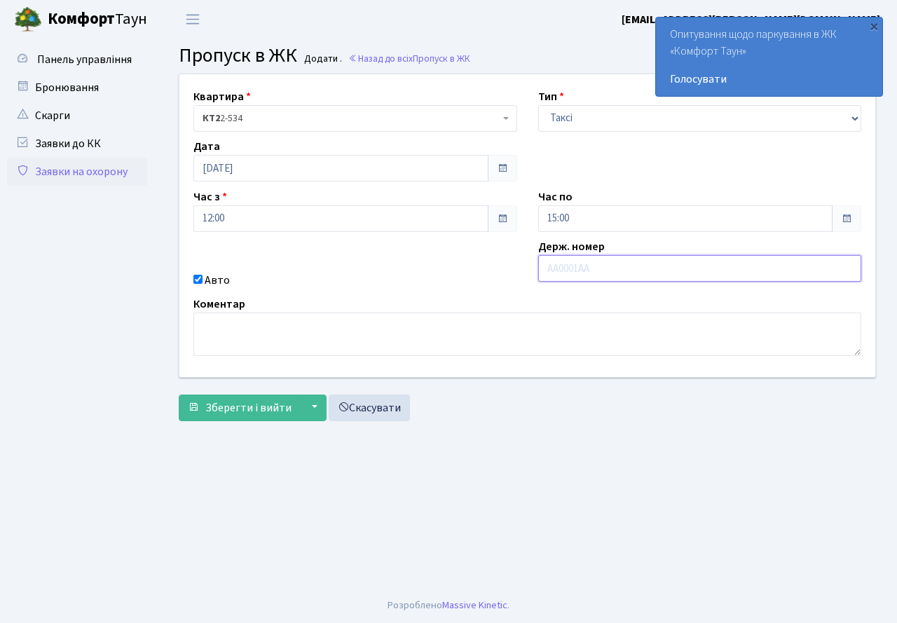
type input "Ф"
type input "АА5117ВР"
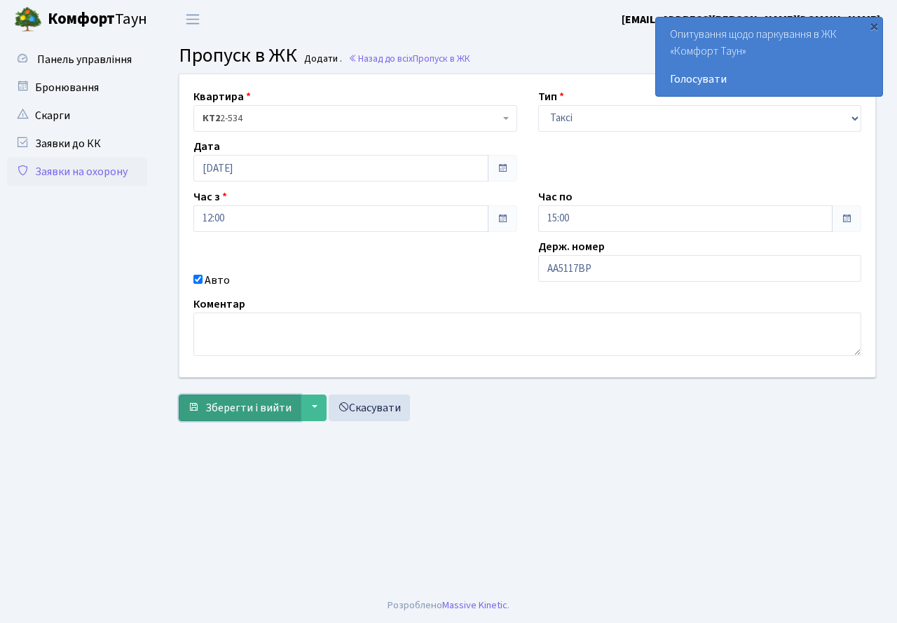
click at [234, 412] on span "Зберегти і вийти" at bounding box center [248, 407] width 86 height 15
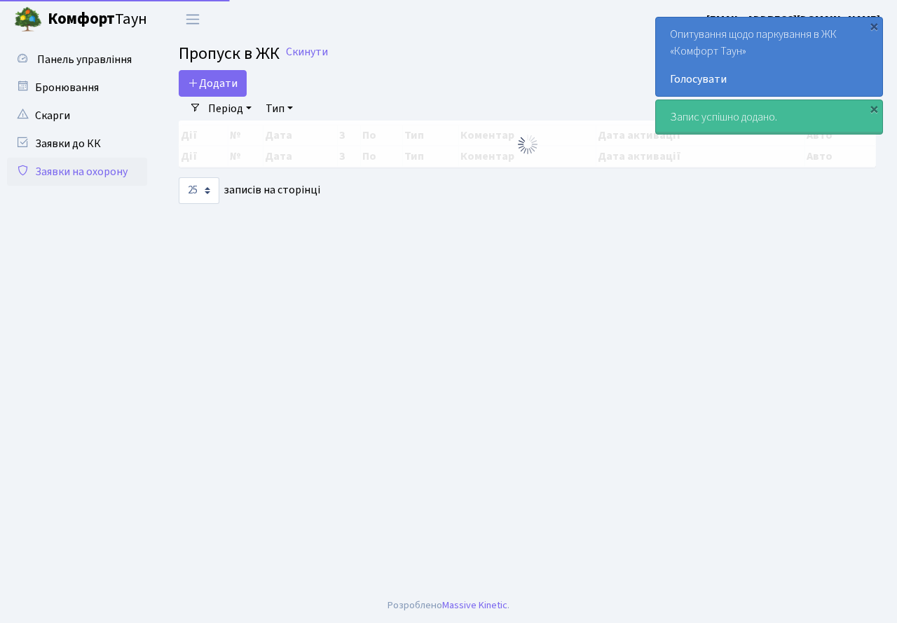
select select "25"
